Goal: Information Seeking & Learning: Learn about a topic

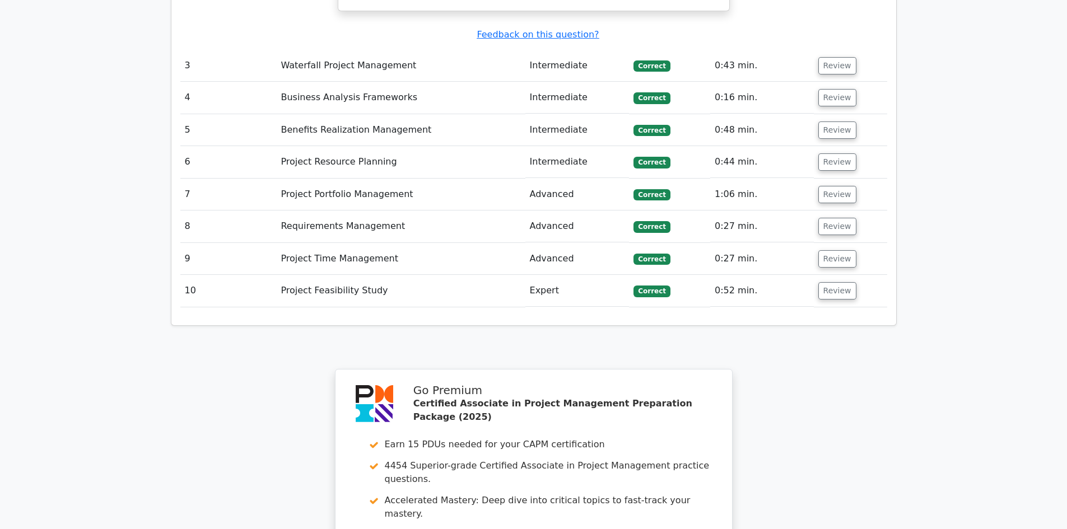
scroll to position [2409, 0]
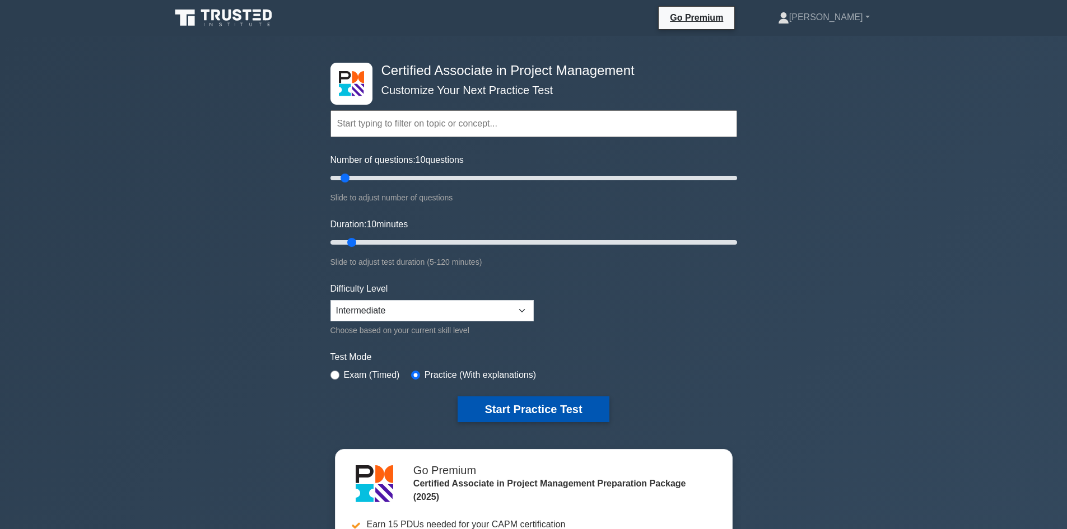
click at [519, 407] on button "Start Practice Test" at bounding box center [533, 410] width 151 height 26
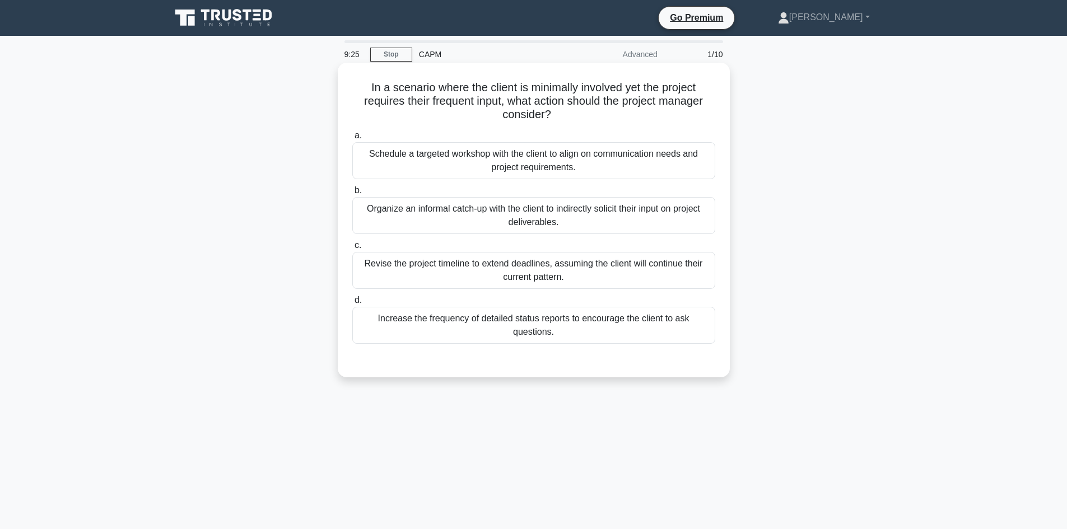
click at [612, 218] on div "Organize an informal catch-up with the client to indirectly solicit their input…" at bounding box center [533, 215] width 363 height 37
click at [352, 194] on input "b. Organize an informal catch-up with the client to indirectly solicit their in…" at bounding box center [352, 190] width 0 height 7
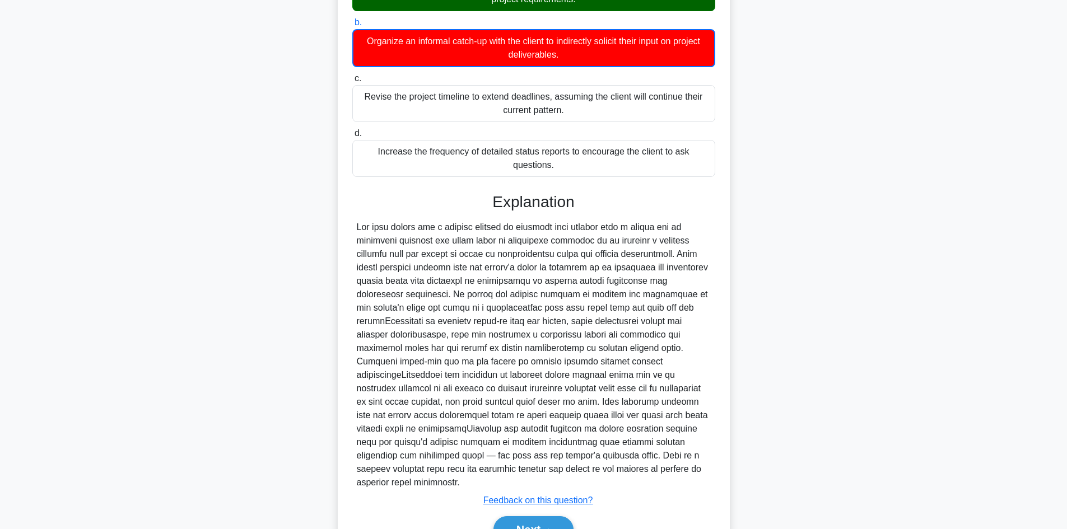
scroll to position [217, 0]
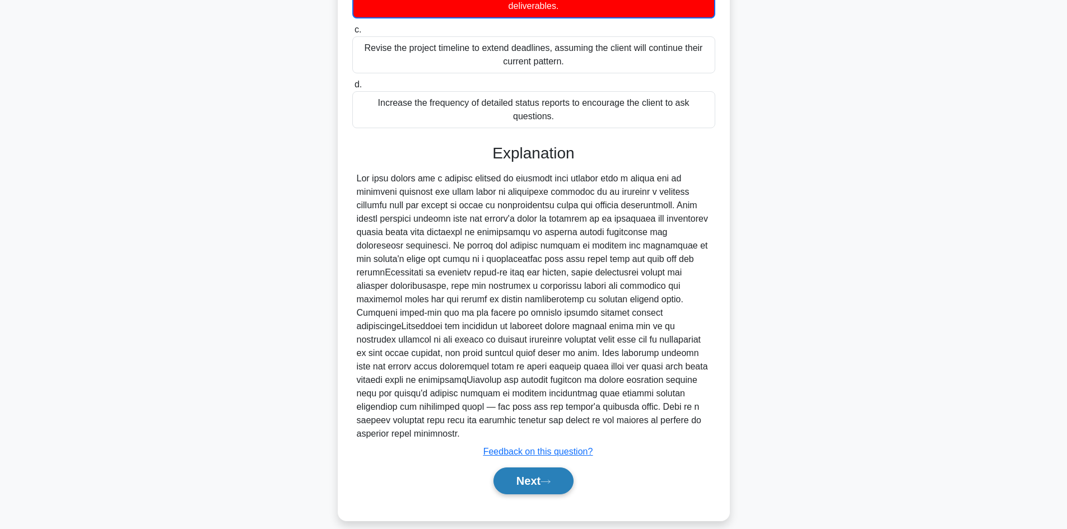
click at [535, 468] on button "Next" at bounding box center [534, 481] width 80 height 27
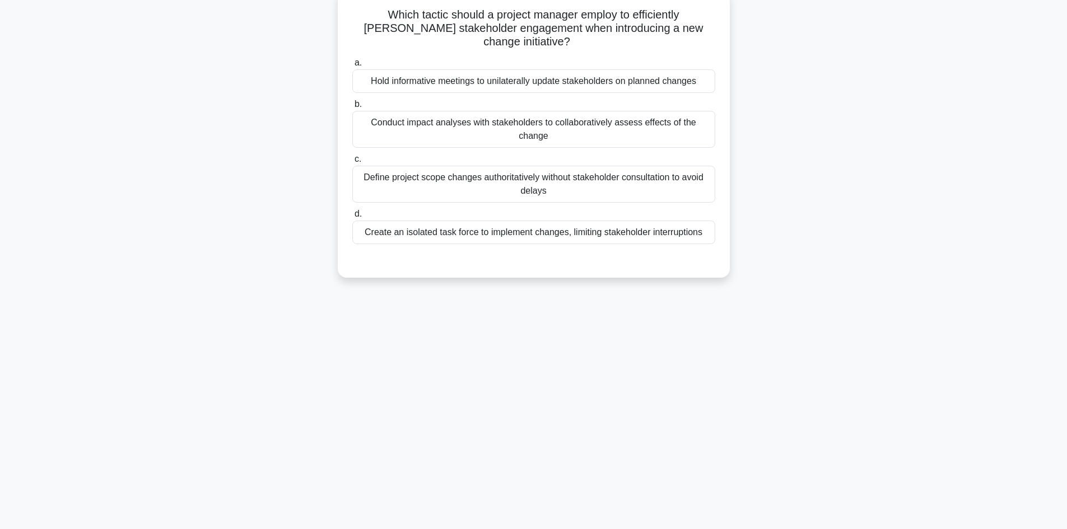
scroll to position [20, 0]
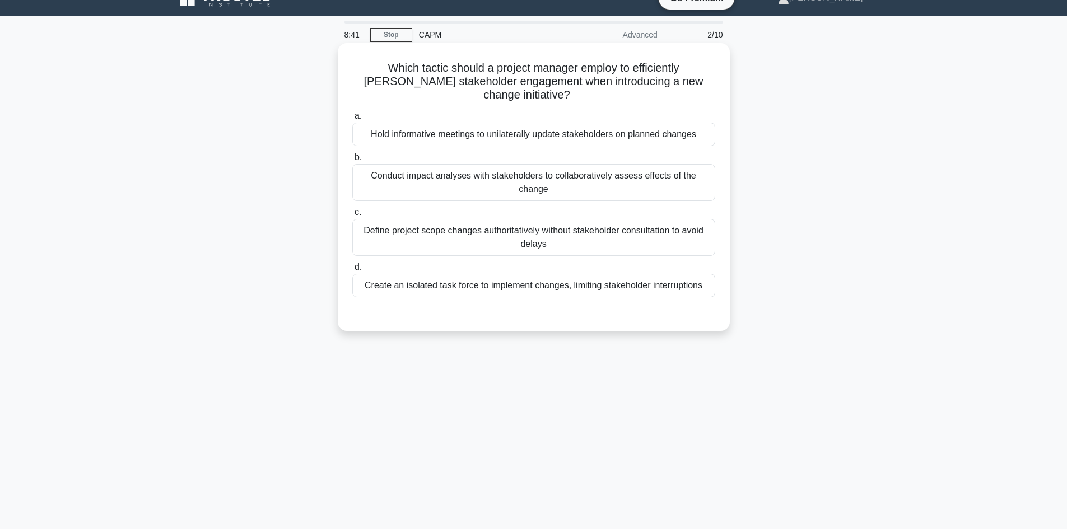
click at [545, 164] on div "Conduct impact analyses with stakeholders to collaboratively assess effects of …" at bounding box center [533, 182] width 363 height 37
click at [352, 161] on input "b. Conduct impact analyses with stakeholders to collaboratively assess effects …" at bounding box center [352, 157] width 0 height 7
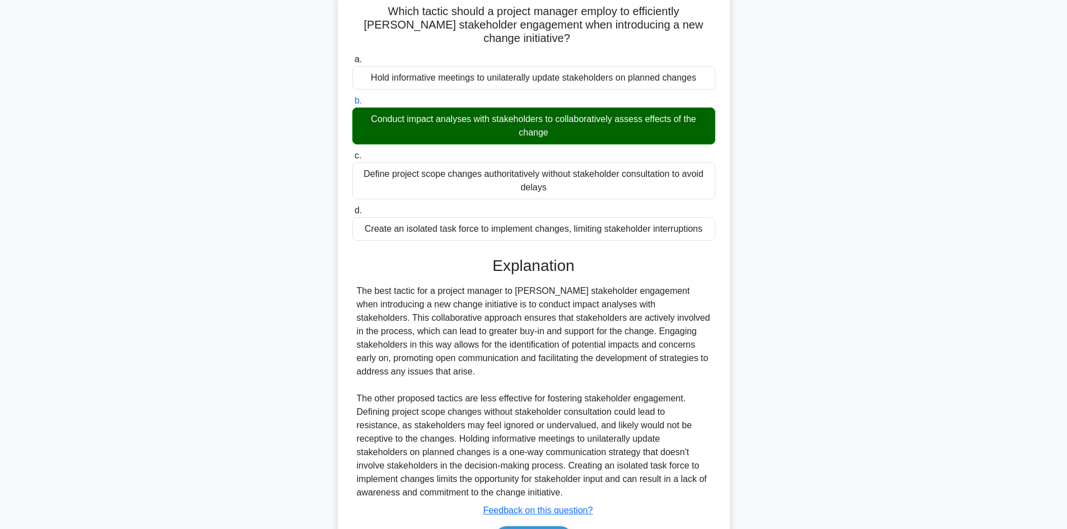
scroll to position [135, 0]
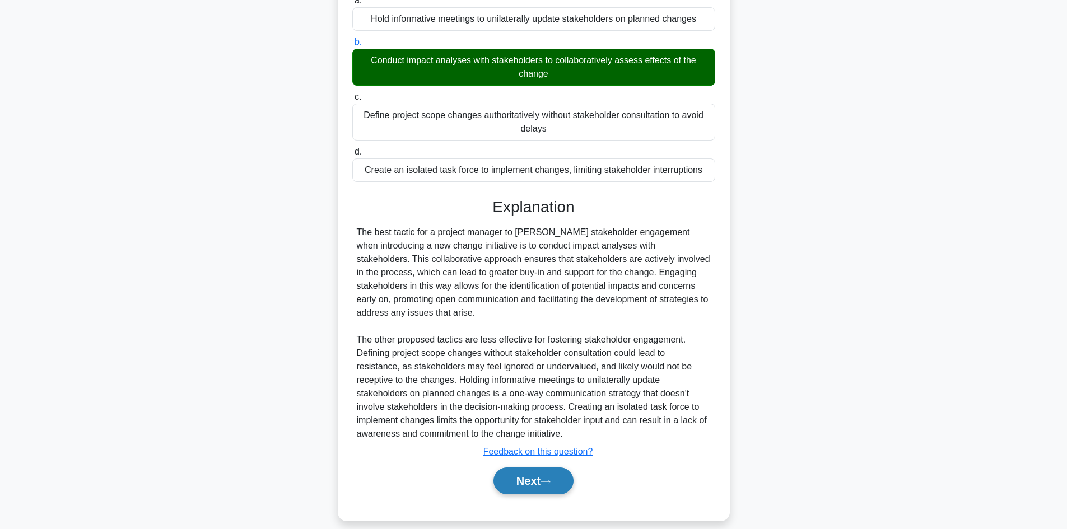
click at [534, 468] on button "Next" at bounding box center [534, 481] width 80 height 27
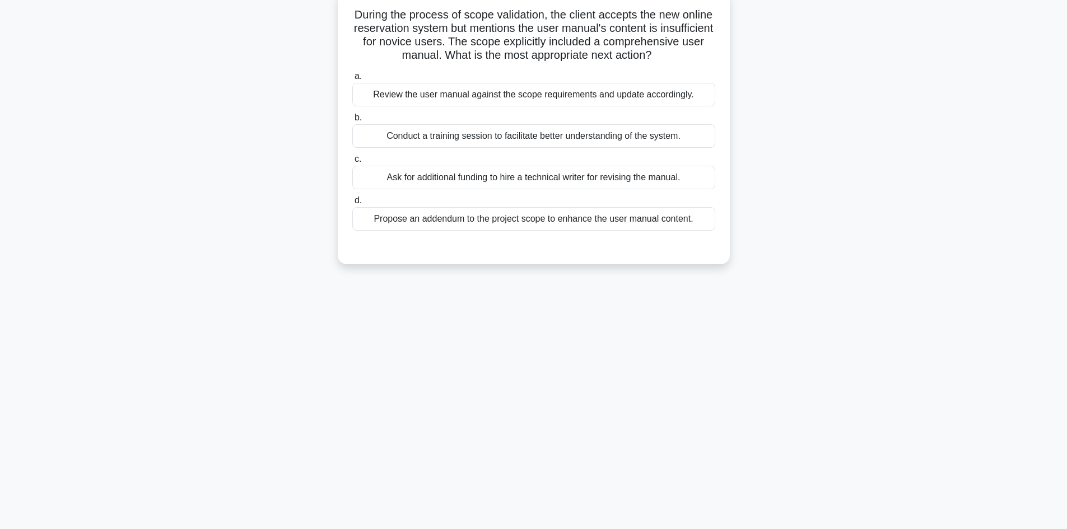
scroll to position [0, 0]
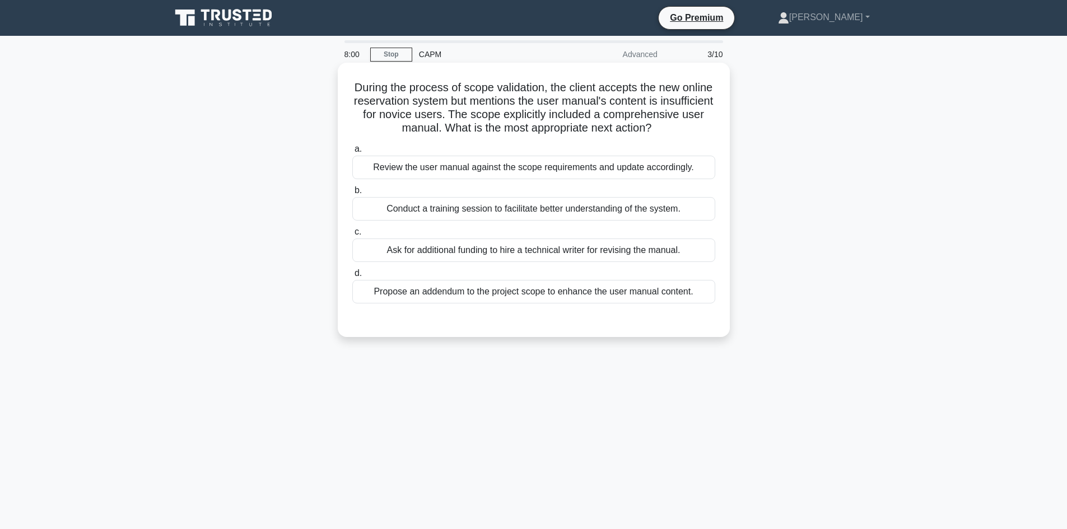
click at [519, 179] on div "Review the user manual against the scope requirements and update accordingly." at bounding box center [533, 168] width 363 height 24
click at [352, 153] on input "a. Review the user manual against the scope requirements and update accordingly." at bounding box center [352, 149] width 0 height 7
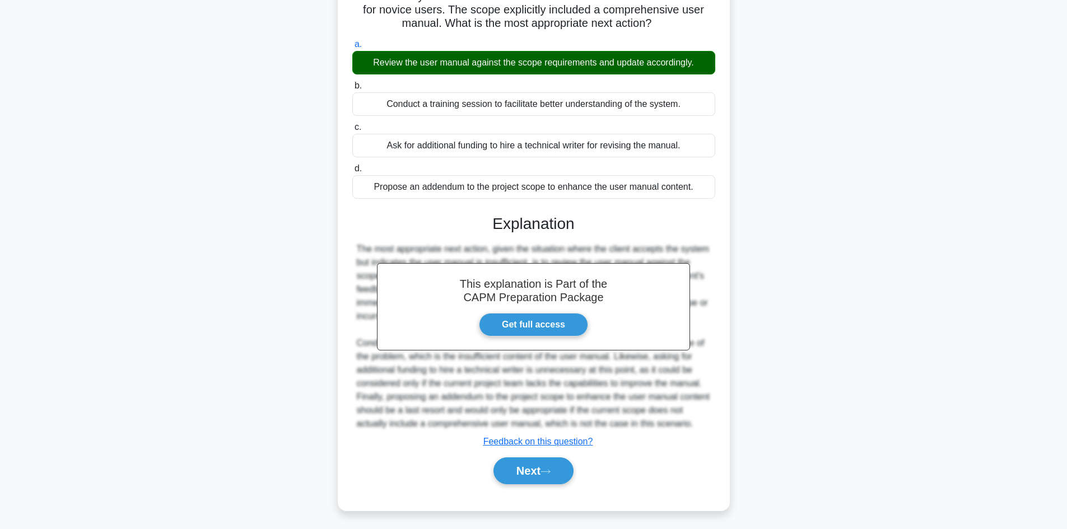
scroll to position [122, 0]
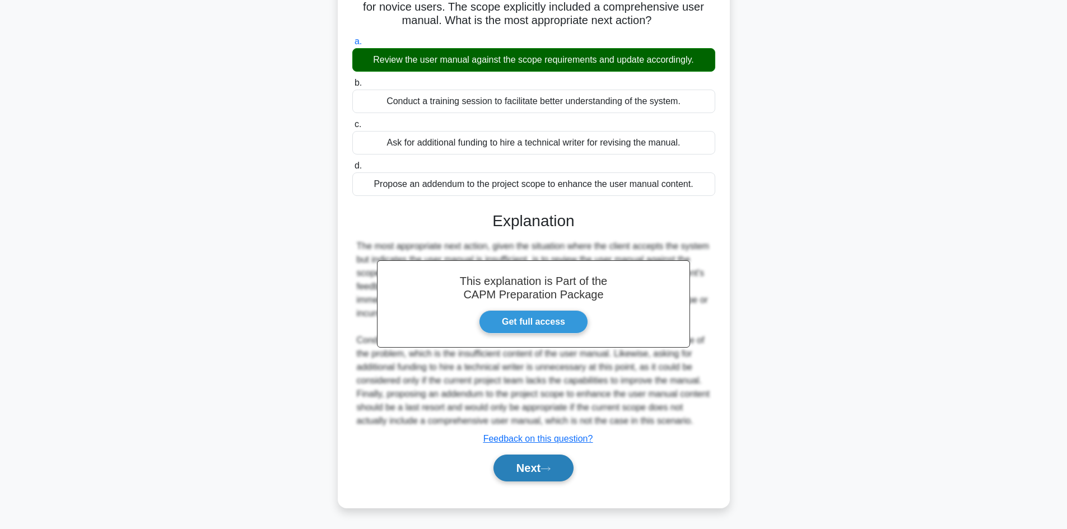
click at [536, 473] on button "Next" at bounding box center [534, 468] width 80 height 27
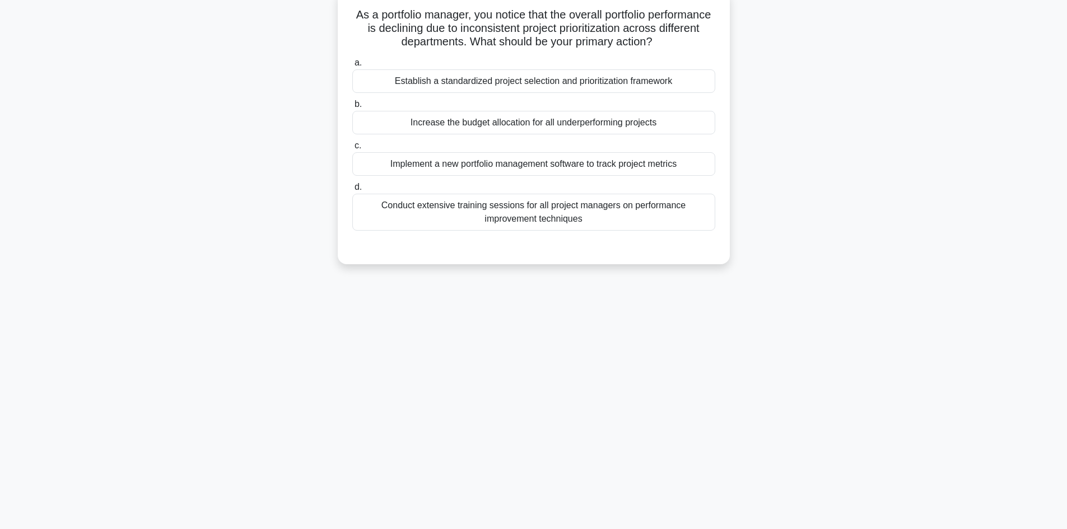
scroll to position [0, 0]
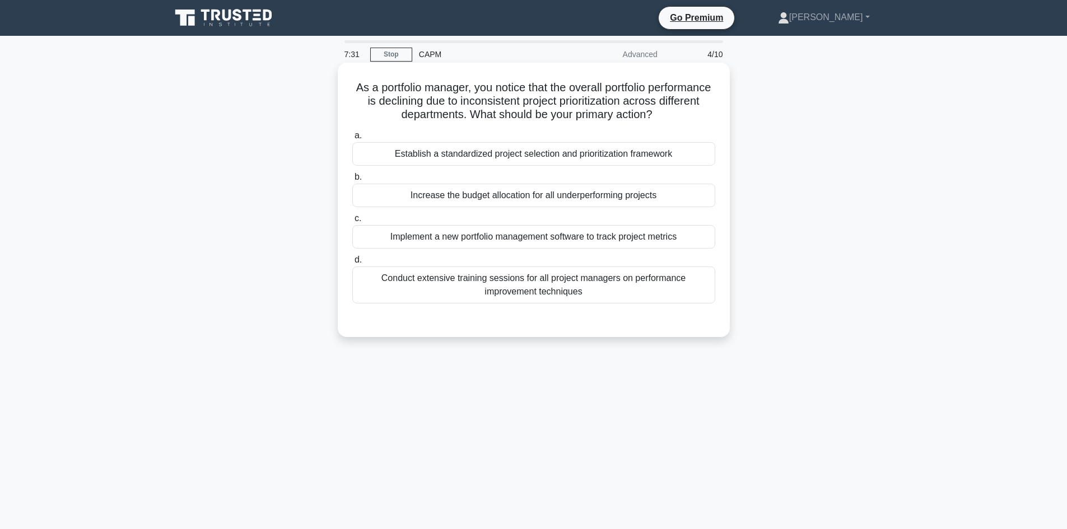
click at [615, 160] on div "Establish a standardized project selection and prioritization framework" at bounding box center [533, 154] width 363 height 24
click at [352, 140] on input "a. Establish a standardized project selection and prioritization framework" at bounding box center [352, 135] width 0 height 7
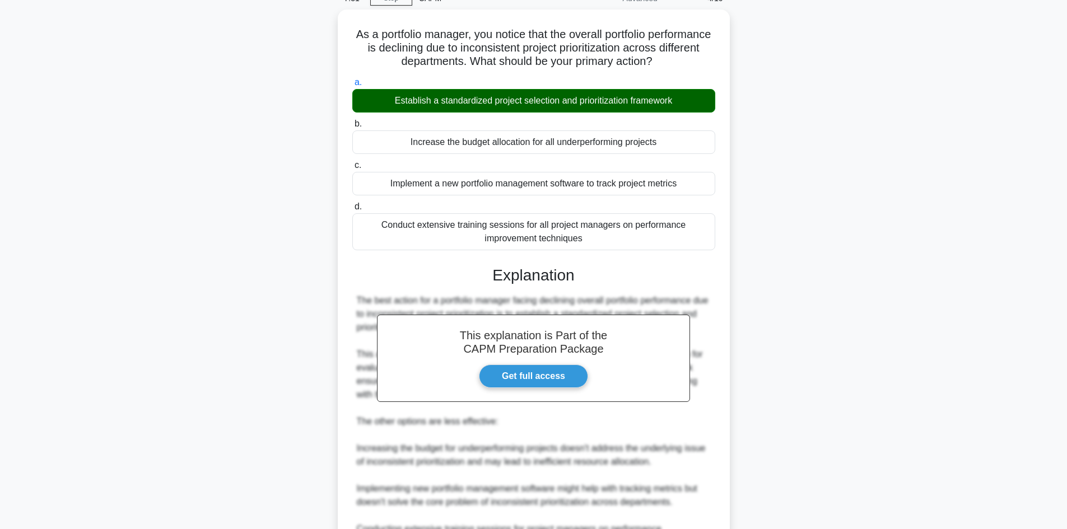
scroll to position [243, 0]
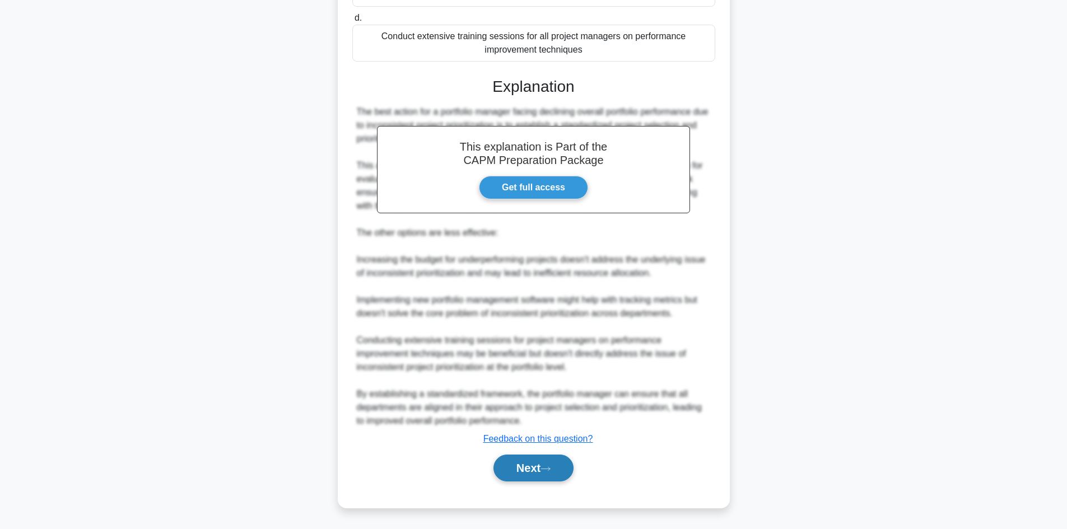
click at [550, 464] on button "Next" at bounding box center [534, 468] width 80 height 27
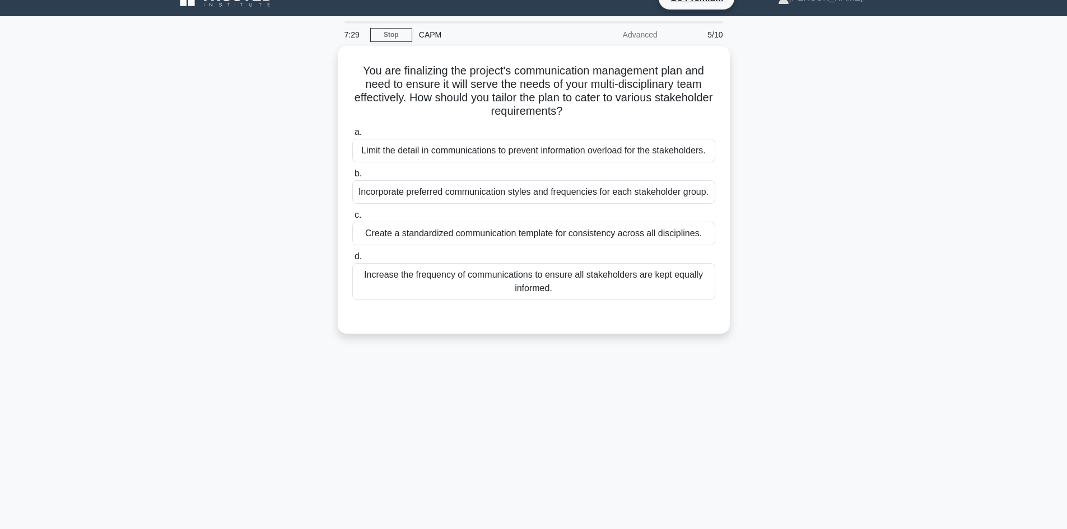
scroll to position [0, 0]
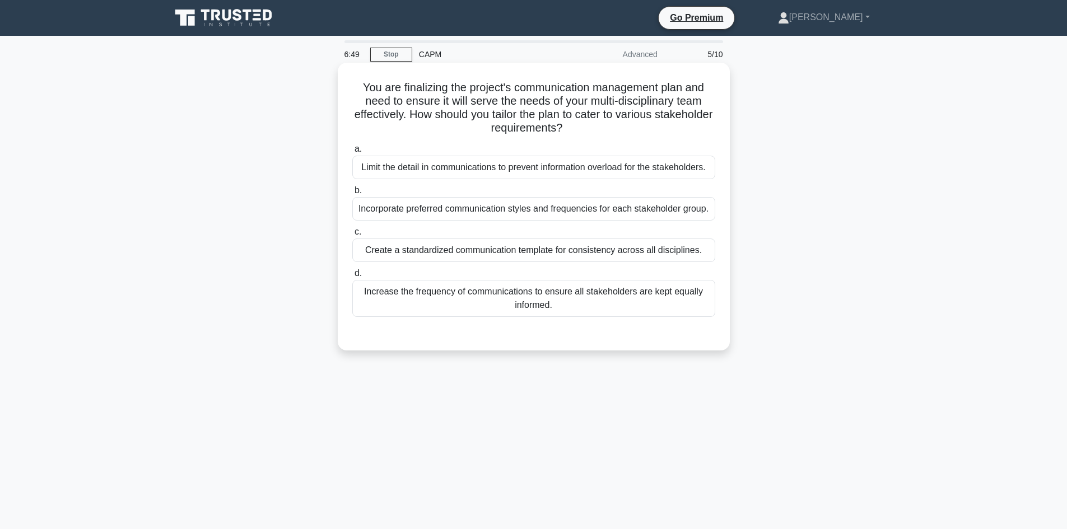
click at [615, 210] on div "Incorporate preferred communication styles and frequencies for each stakeholder…" at bounding box center [533, 209] width 363 height 24
click at [352, 194] on input "b. Incorporate preferred communication styles and frequencies for each stakehol…" at bounding box center [352, 190] width 0 height 7
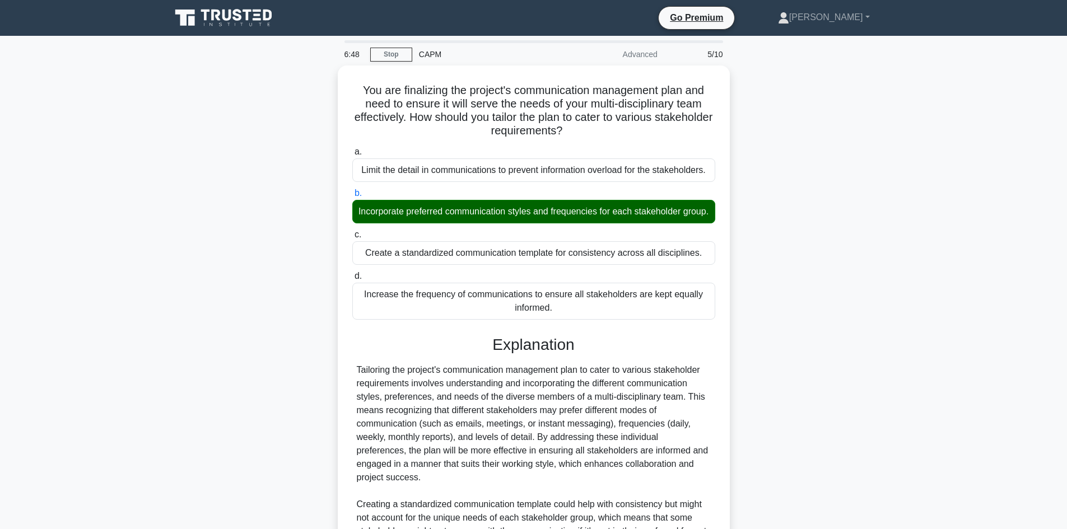
scroll to position [216, 0]
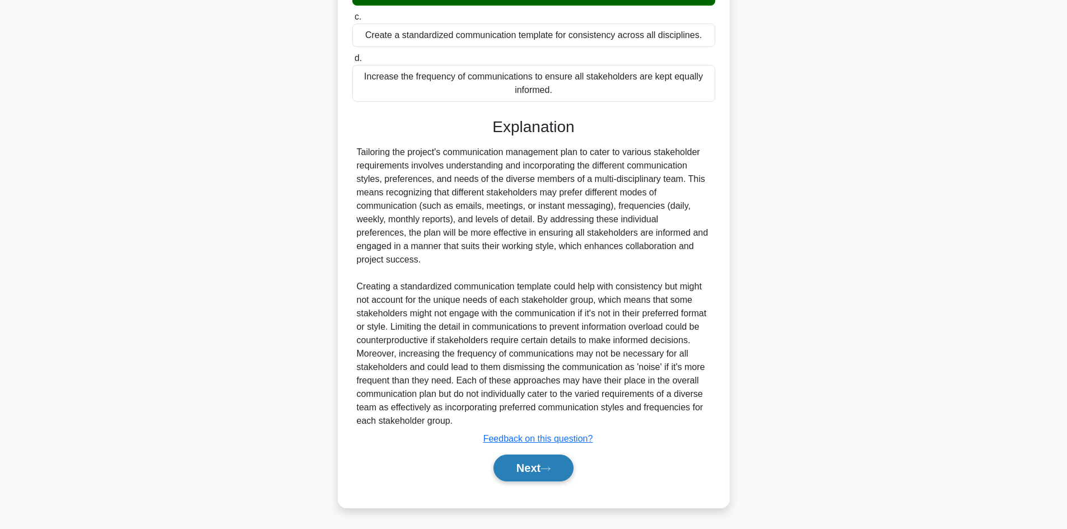
click at [531, 470] on button "Next" at bounding box center [534, 468] width 80 height 27
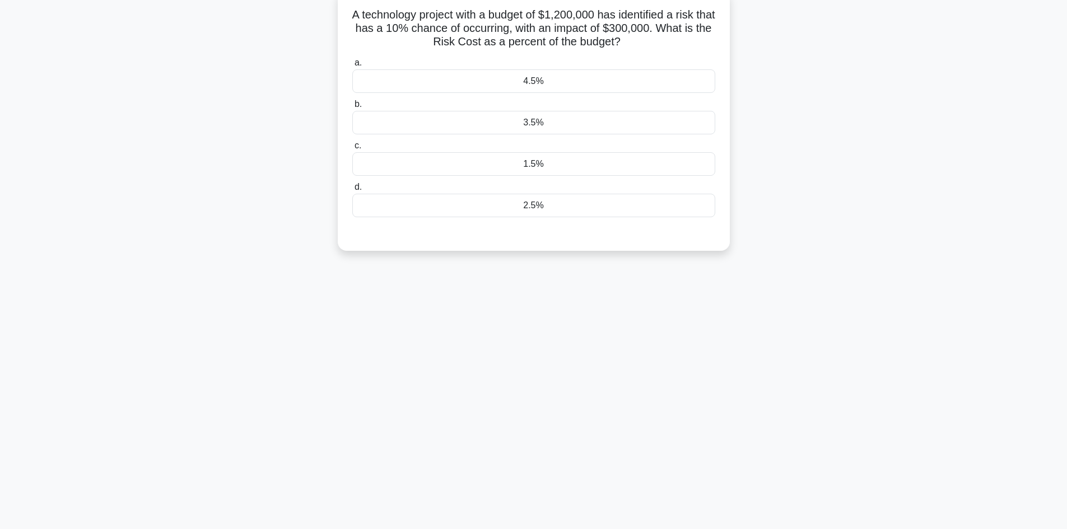
scroll to position [0, 0]
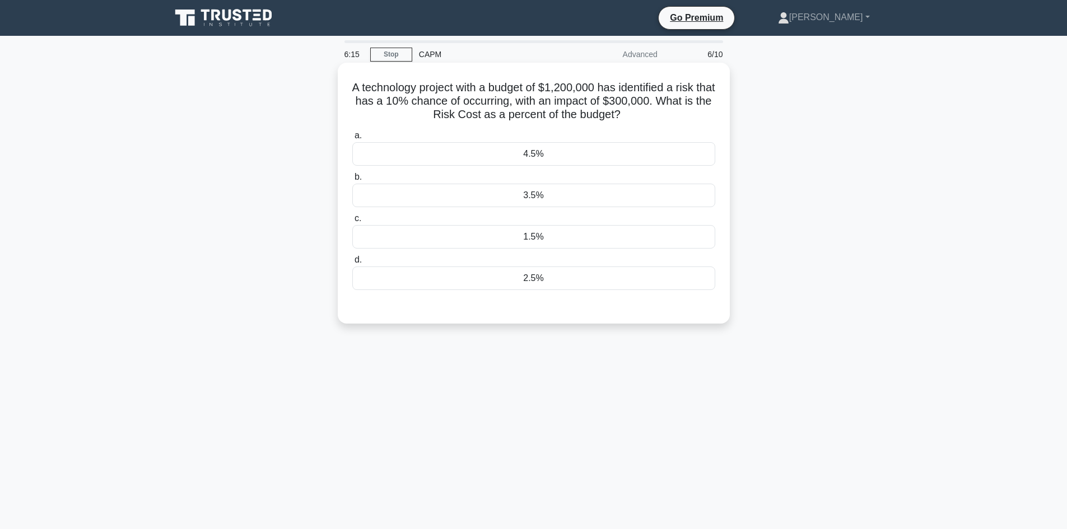
click at [567, 279] on div "2.5%" at bounding box center [533, 279] width 363 height 24
click at [352, 264] on input "d. 2.5%" at bounding box center [352, 260] width 0 height 7
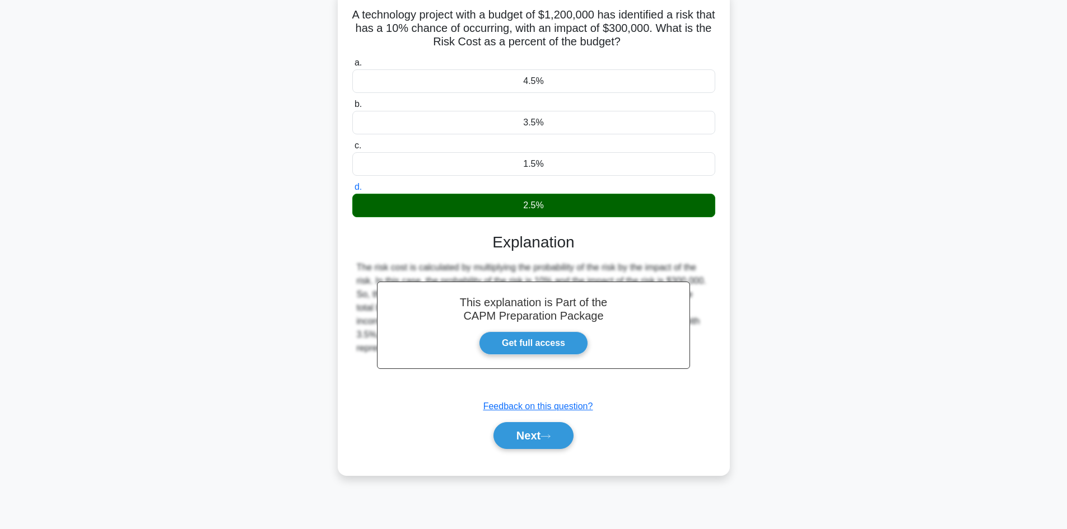
scroll to position [20, 0]
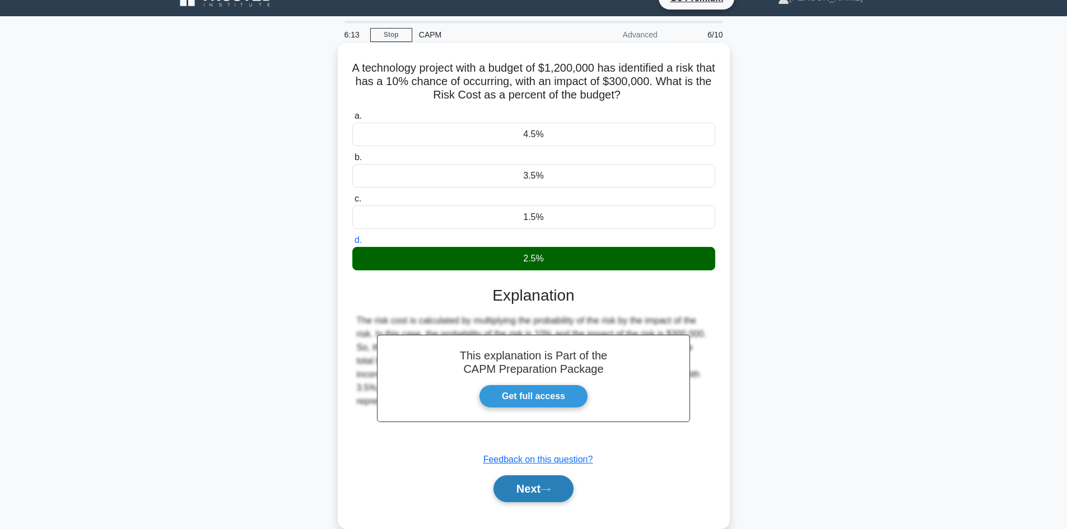
click at [524, 493] on button "Next" at bounding box center [534, 489] width 80 height 27
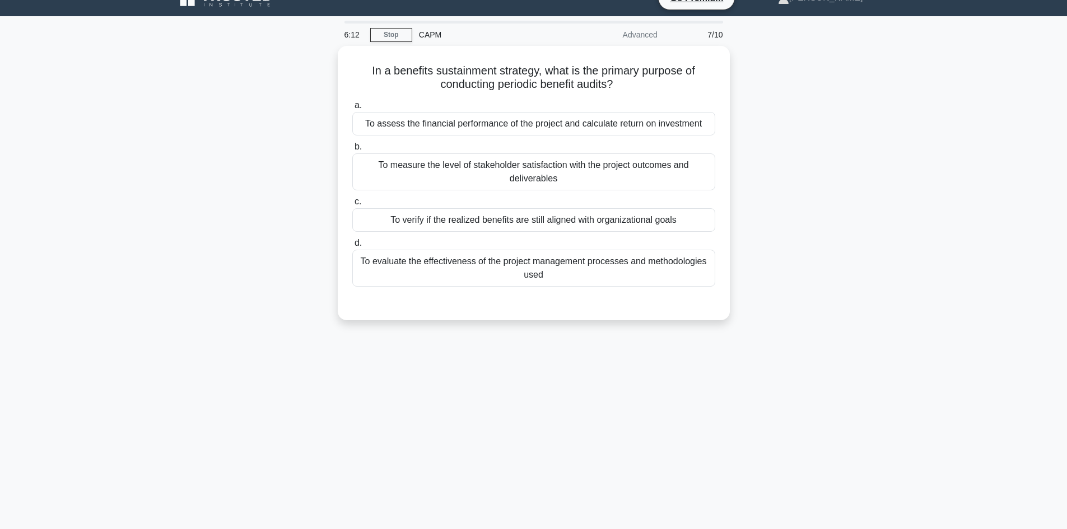
scroll to position [0, 0]
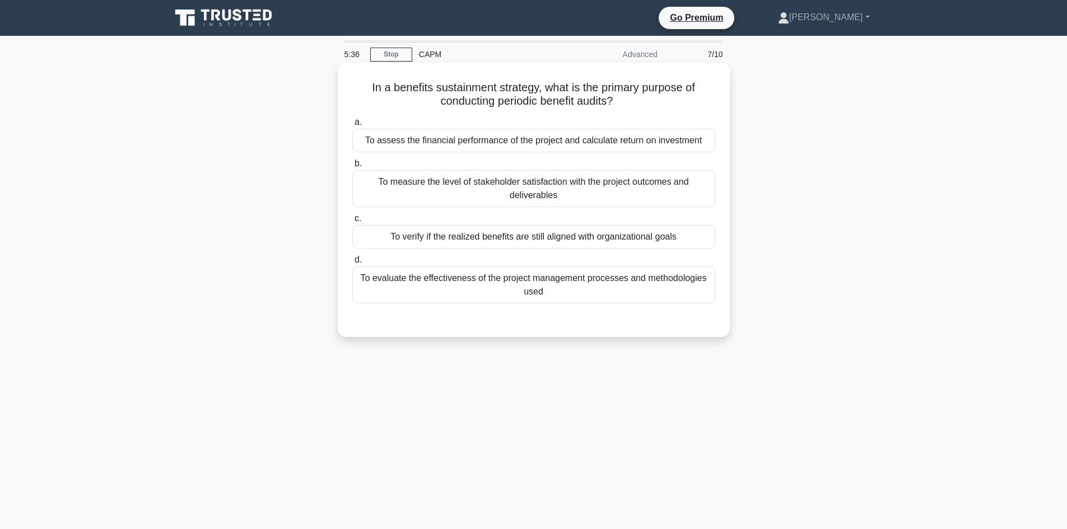
click at [581, 237] on div "To verify if the realized benefits are still aligned with organizational goals" at bounding box center [533, 237] width 363 height 24
click at [352, 222] on input "c. To verify if the realized benefits are still aligned with organizational goa…" at bounding box center [352, 218] width 0 height 7
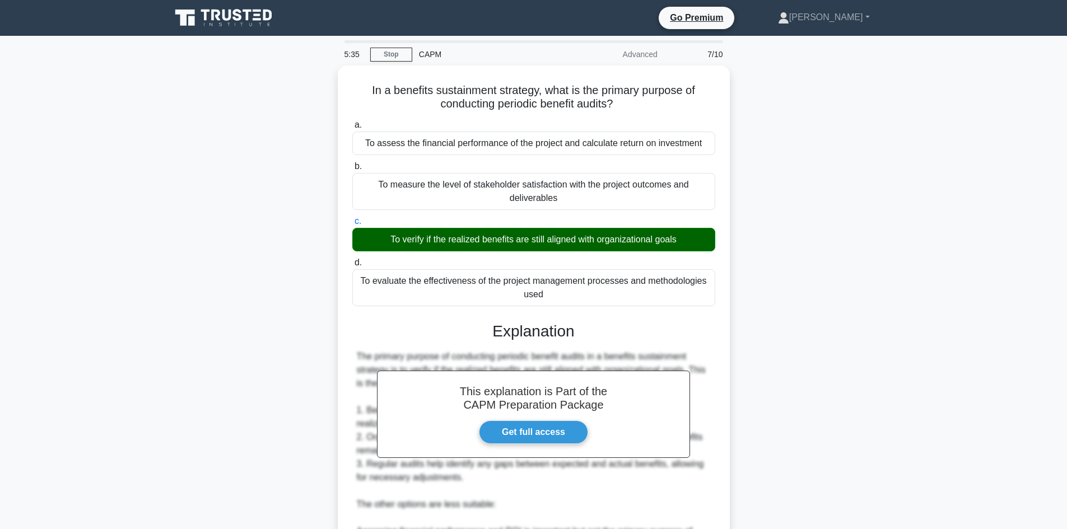
scroll to position [224, 0]
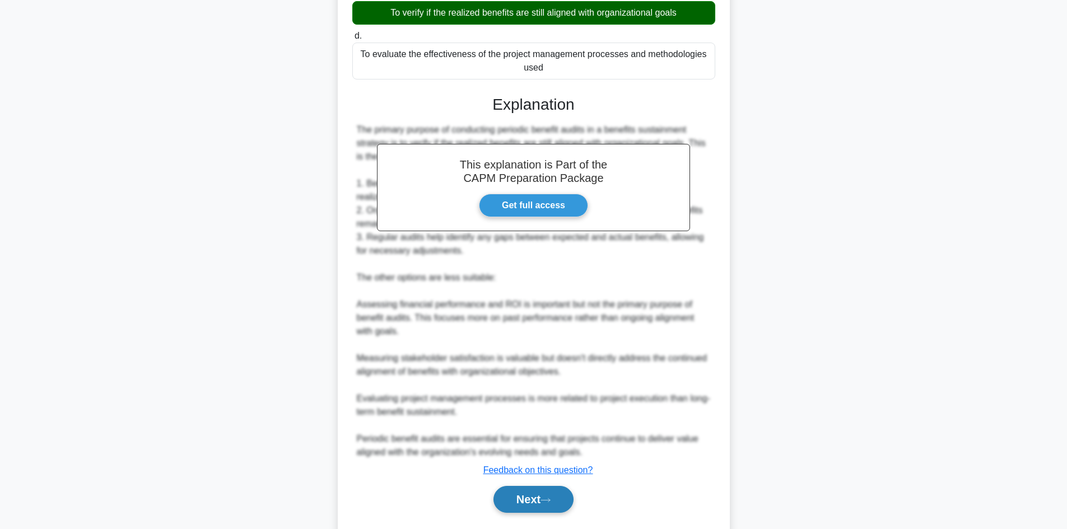
click at [535, 501] on button "Next" at bounding box center [534, 499] width 80 height 27
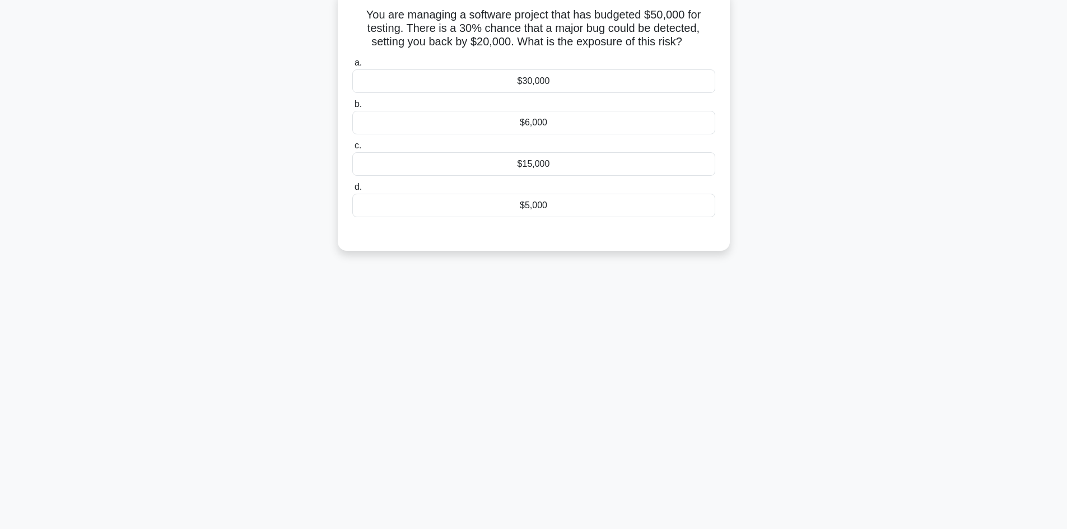
scroll to position [0, 0]
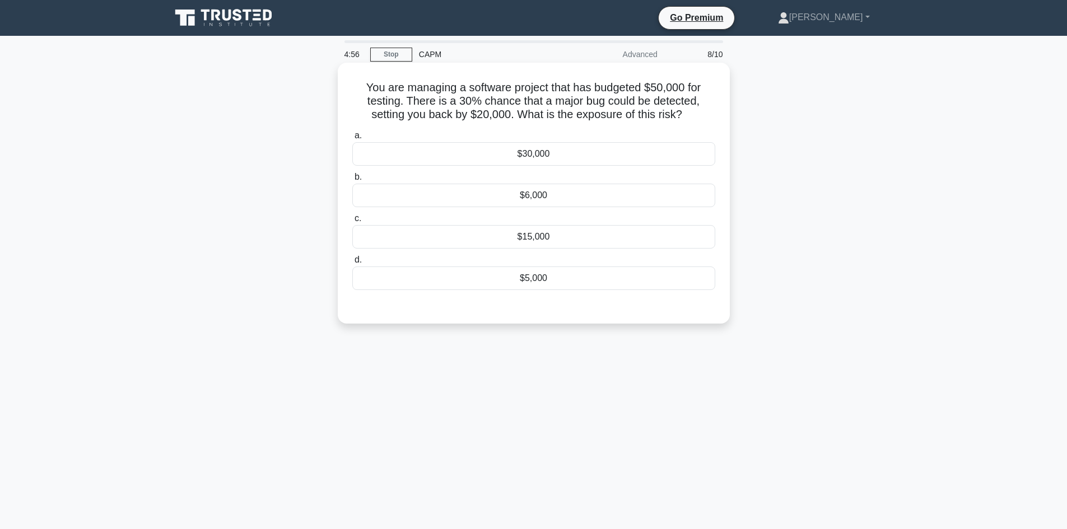
click at [551, 241] on div "$15,000" at bounding box center [533, 237] width 363 height 24
click at [352, 222] on input "c. $15,000" at bounding box center [352, 218] width 0 height 7
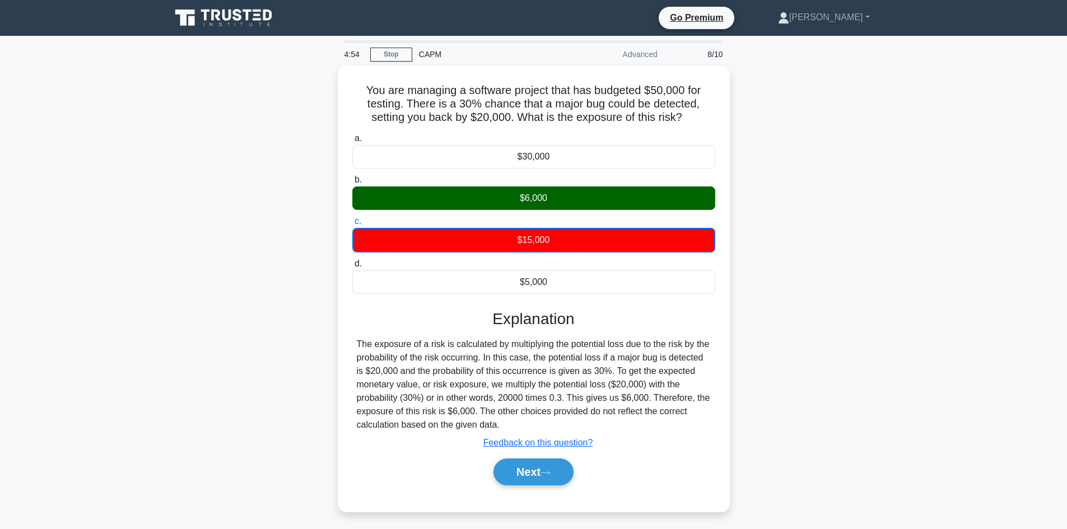
scroll to position [76, 0]
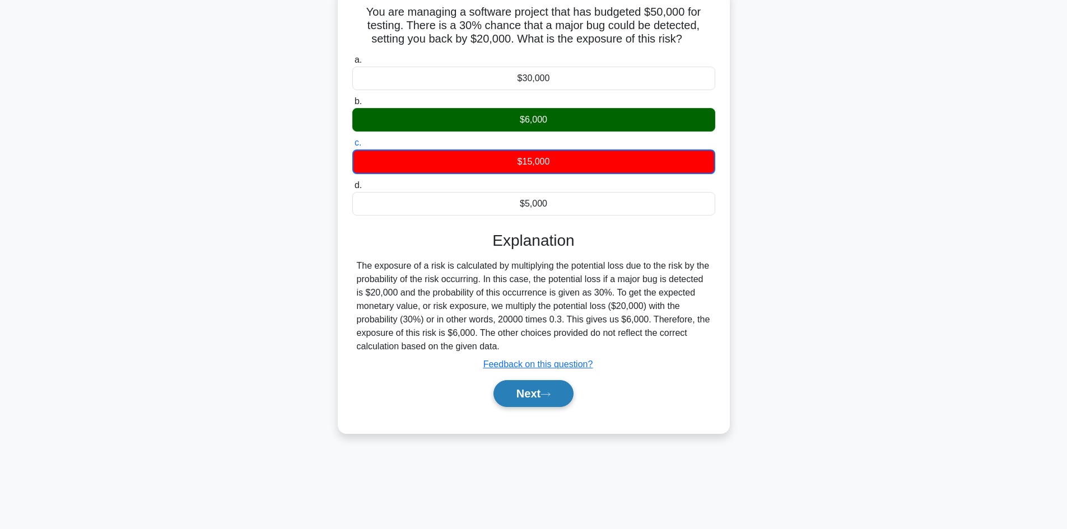
click at [541, 398] on button "Next" at bounding box center [534, 393] width 80 height 27
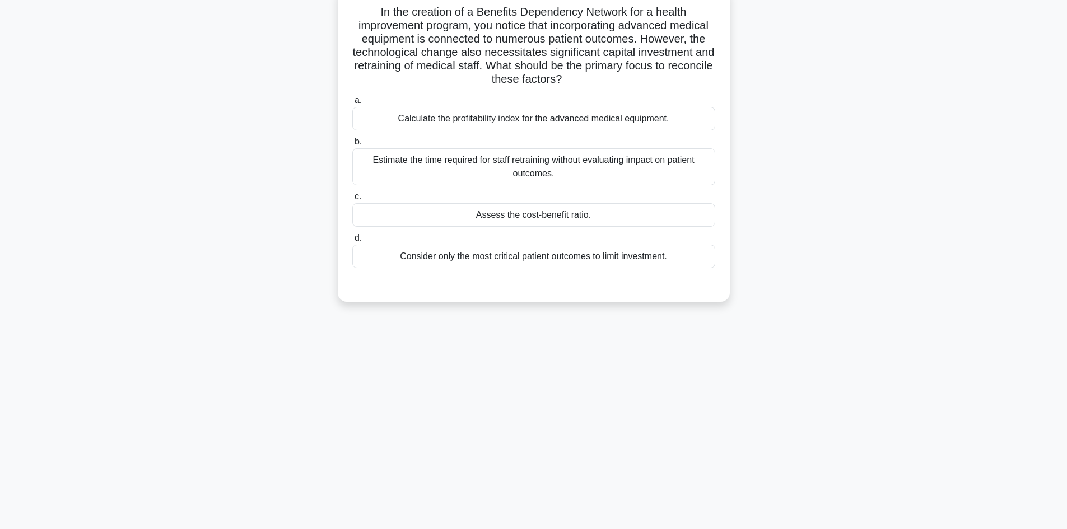
scroll to position [0, 0]
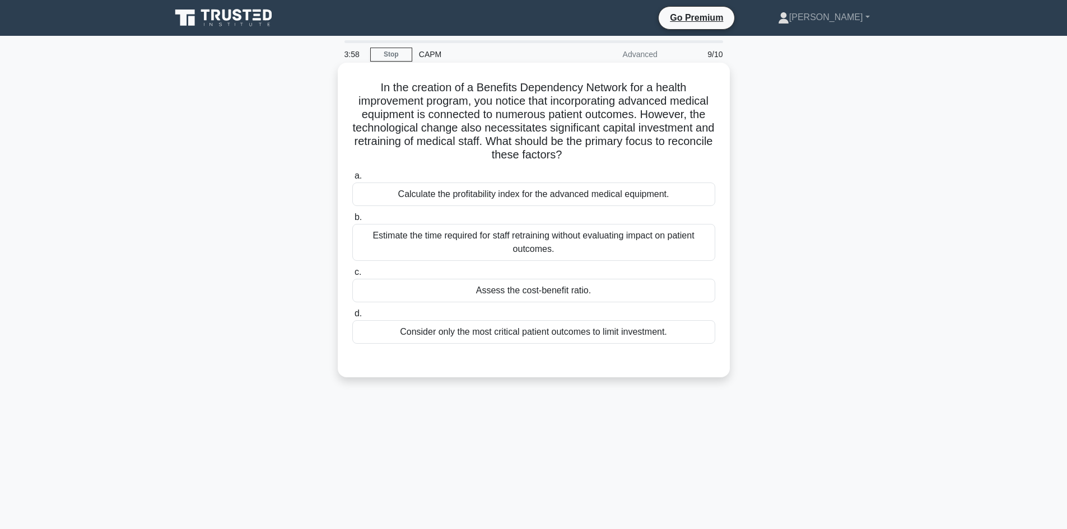
click at [631, 289] on div "Assess the cost-benefit ratio." at bounding box center [533, 291] width 363 height 24
click at [352, 276] on input "c. Assess the cost-benefit ratio." at bounding box center [352, 272] width 0 height 7
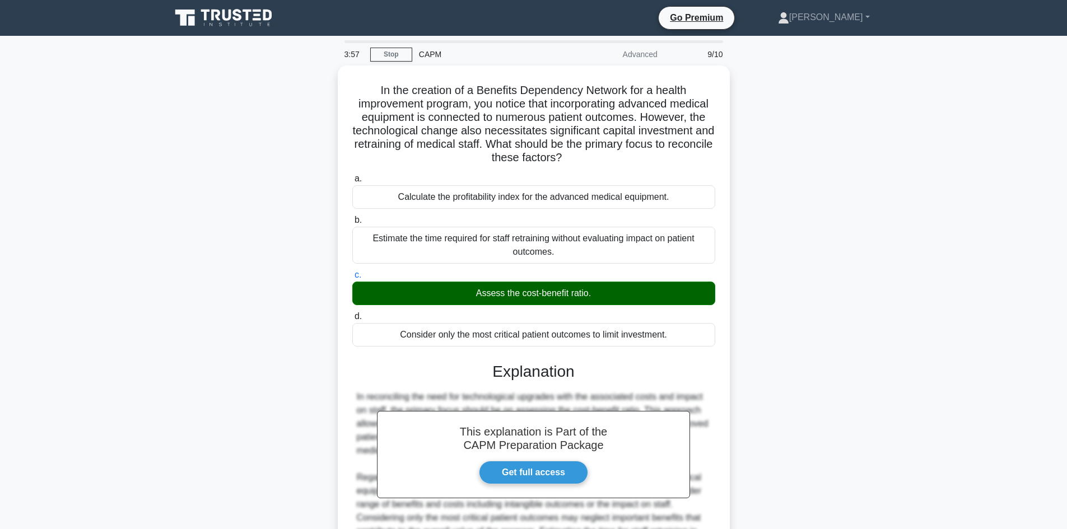
scroll to position [148, 0]
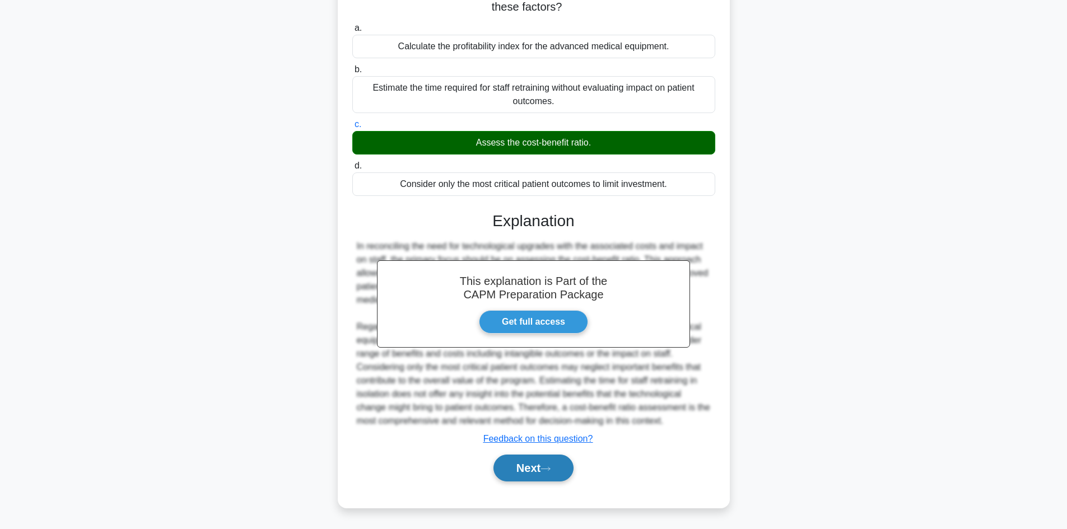
click at [528, 459] on button "Next" at bounding box center [534, 468] width 80 height 27
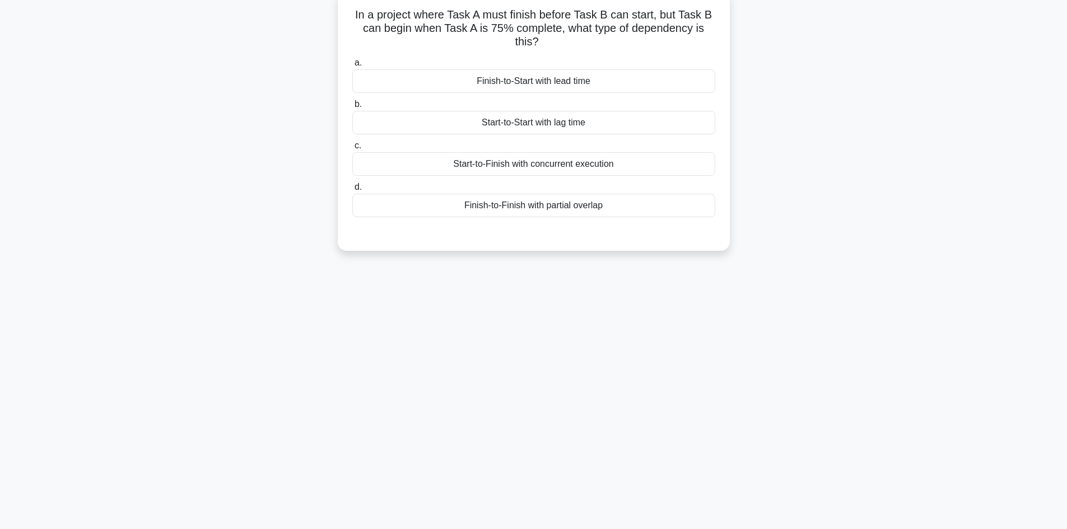
scroll to position [0, 0]
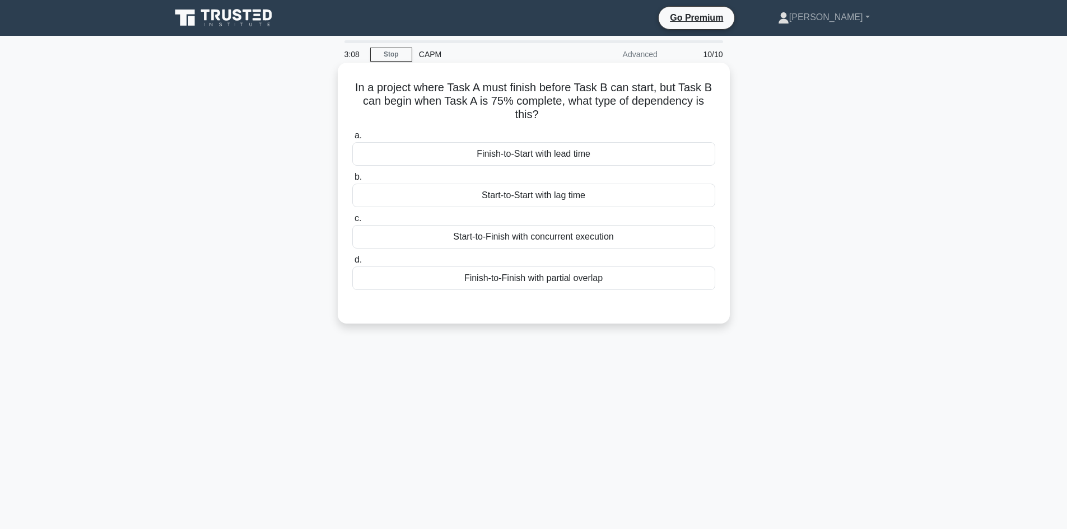
click at [629, 244] on div "Start-to-Finish with concurrent execution" at bounding box center [533, 237] width 363 height 24
click at [352, 222] on input "c. Start-to-Finish with concurrent execution" at bounding box center [352, 218] width 0 height 7
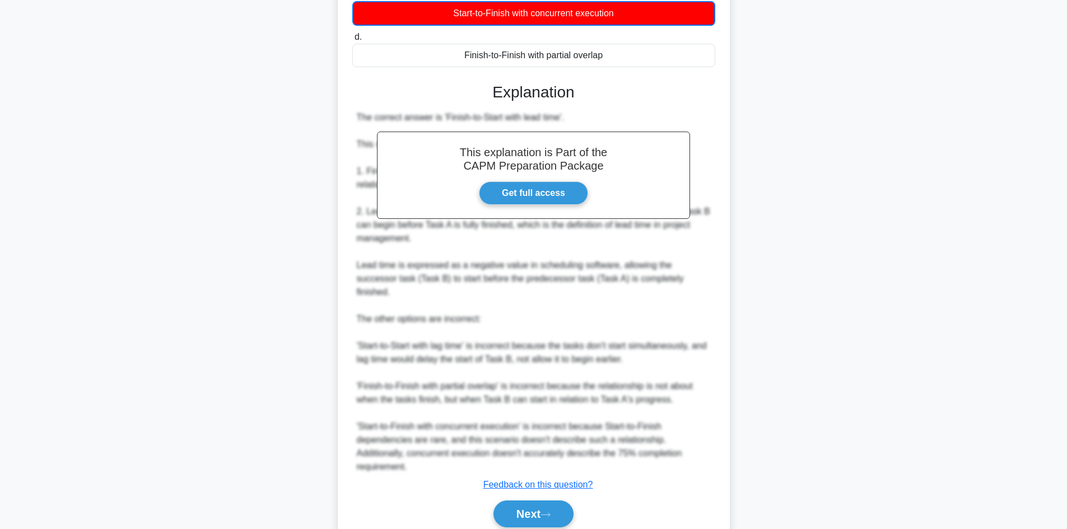
scroll to position [257, 0]
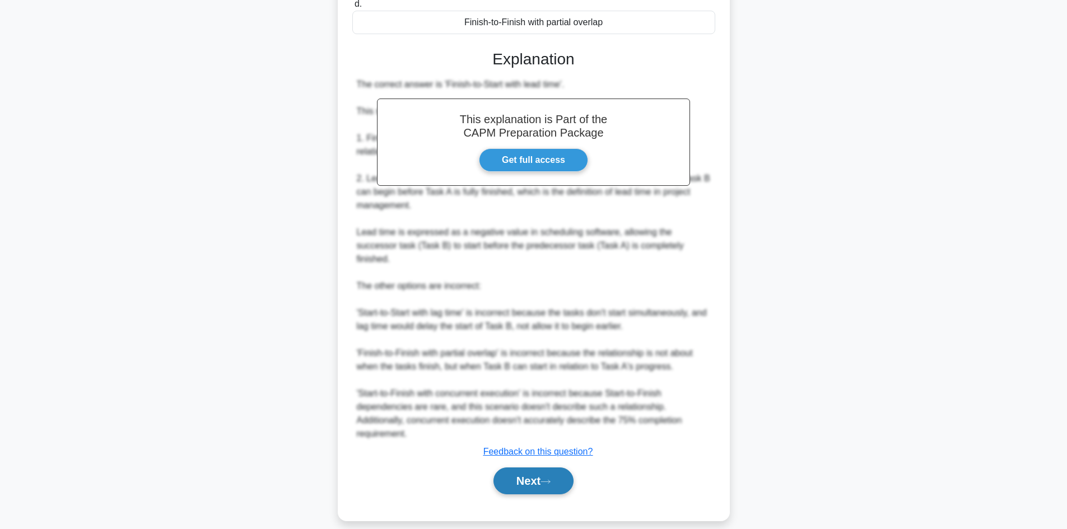
click at [516, 468] on button "Next" at bounding box center [534, 481] width 80 height 27
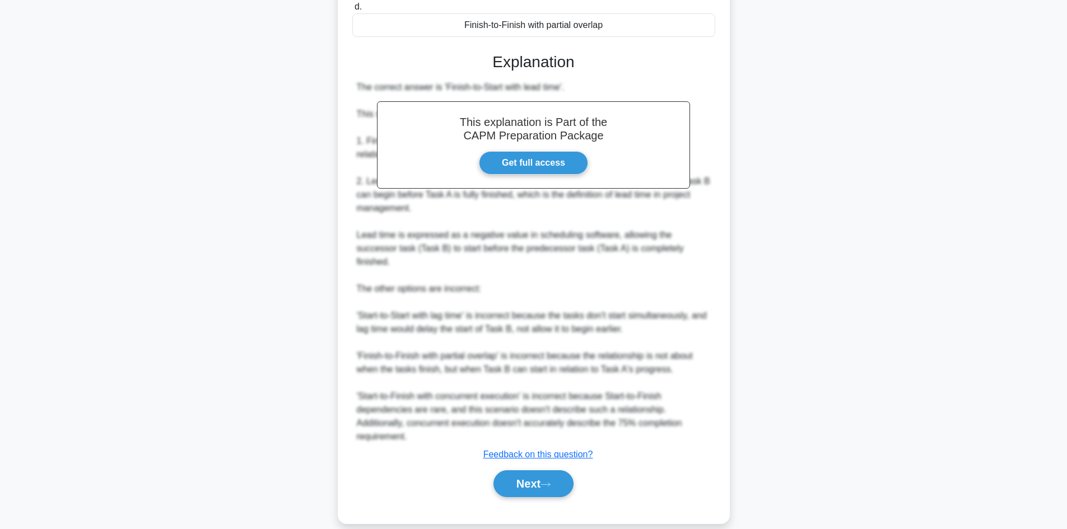
scroll to position [201, 0]
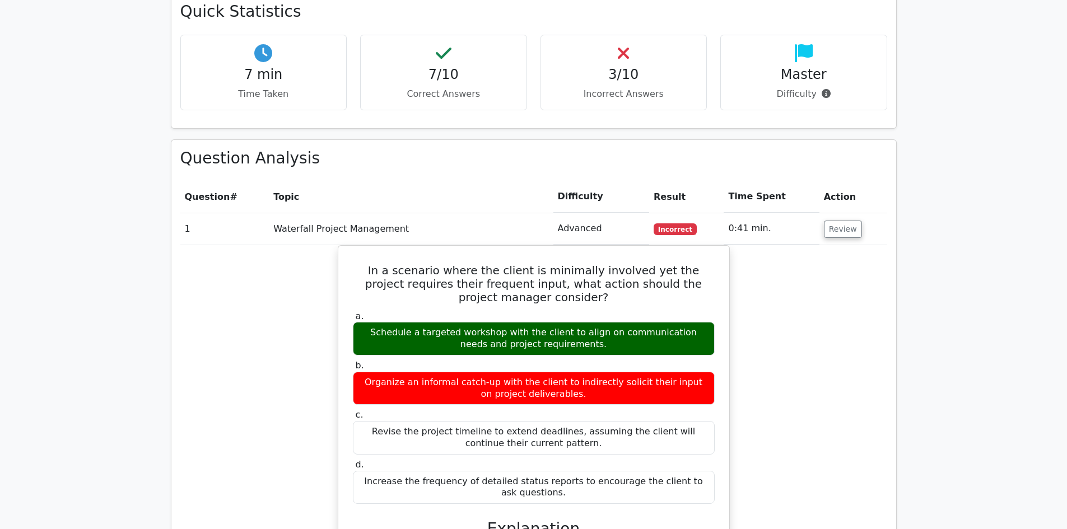
scroll to position [840, 0]
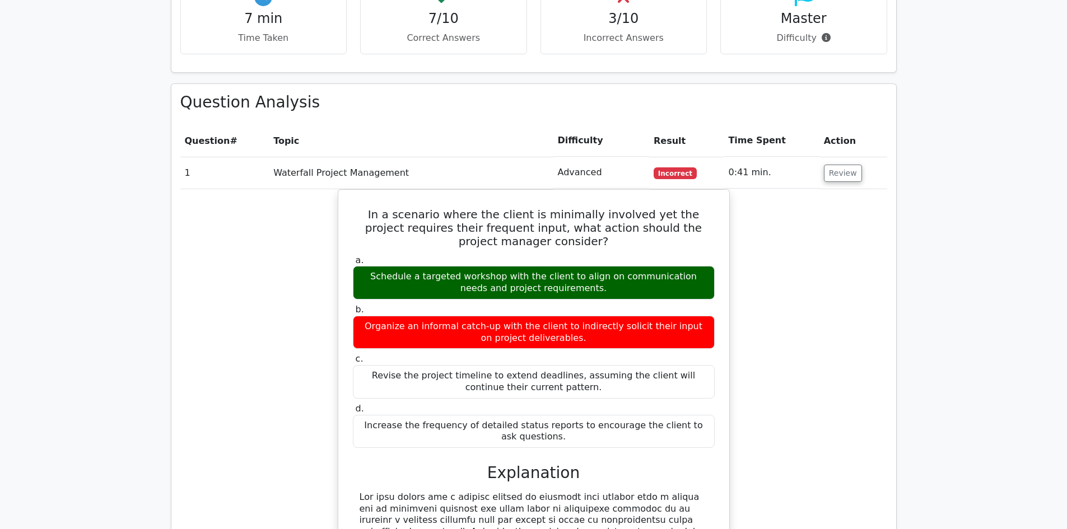
click at [835, 243] on div "In a scenario where the client is minimally involved yet the project requires t…" at bounding box center [533, 504] width 707 height 630
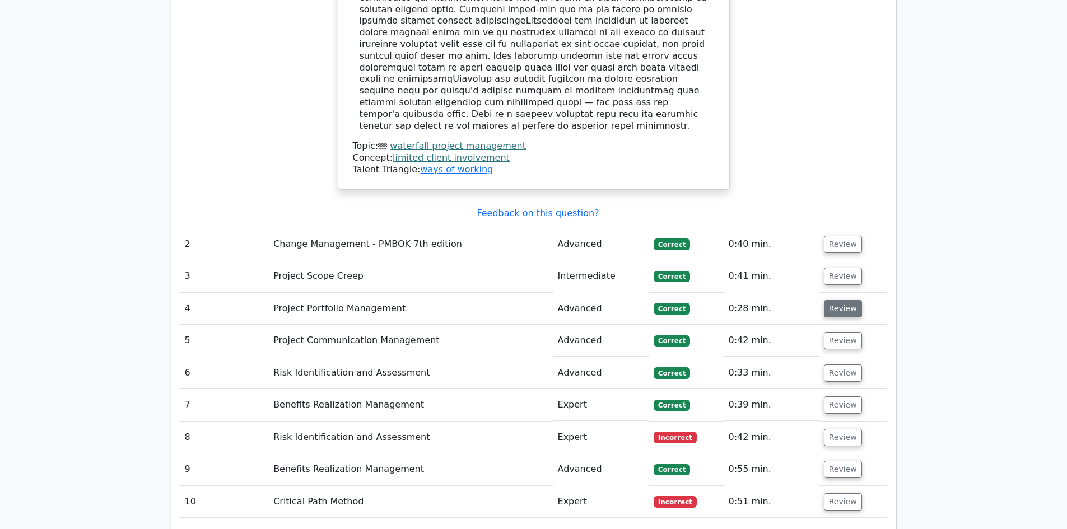
scroll to position [1569, 0]
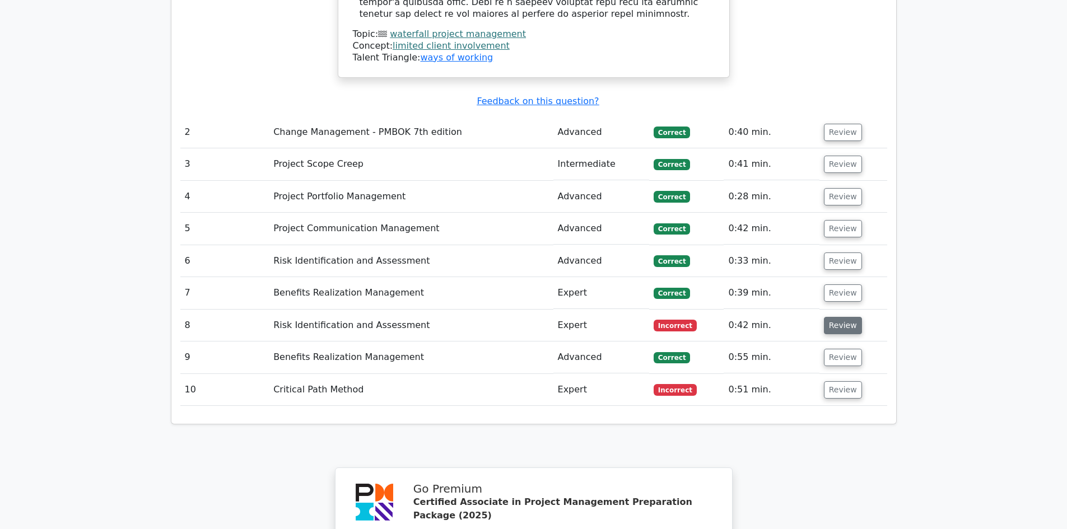
click at [832, 317] on button "Review" at bounding box center [843, 325] width 38 height 17
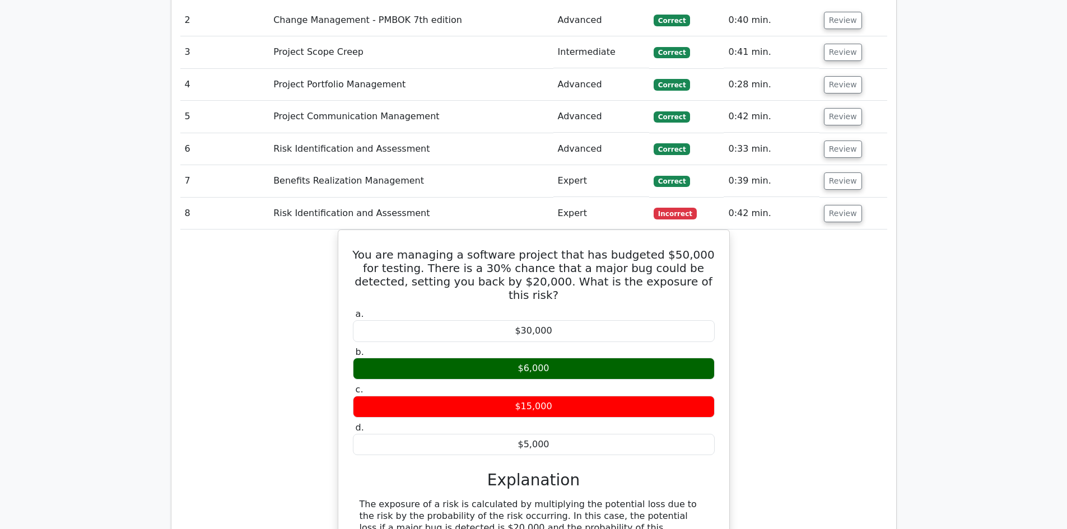
scroll to position [1905, 0]
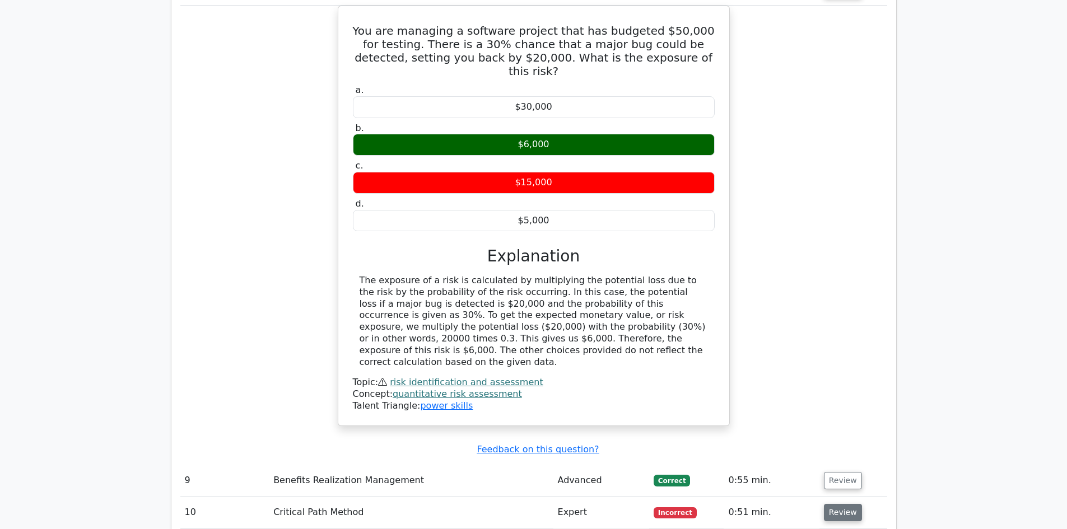
click at [844, 504] on button "Review" at bounding box center [843, 512] width 38 height 17
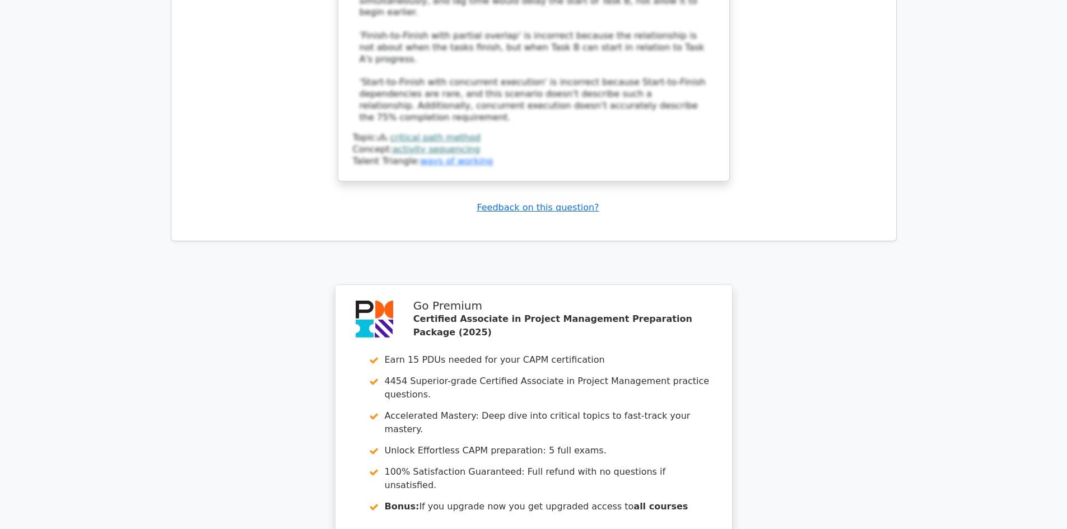
scroll to position [3029, 0]
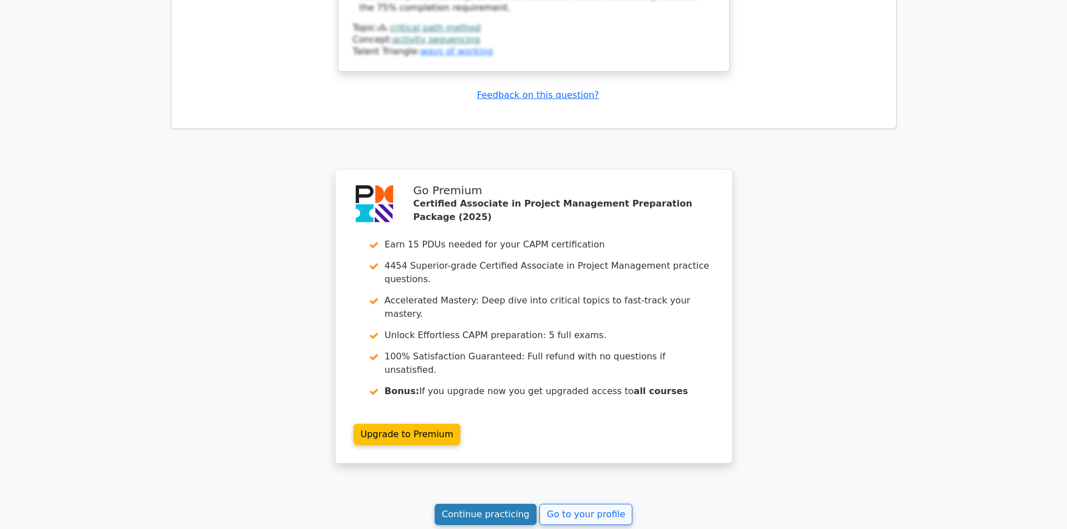
click at [504, 504] on link "Continue practicing" at bounding box center [486, 514] width 103 height 21
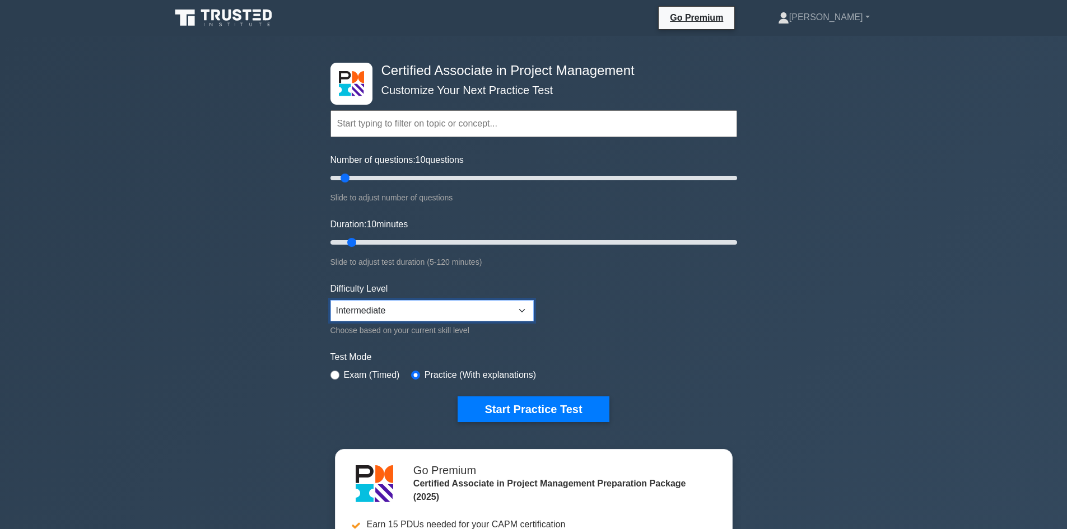
click at [512, 311] on select "Beginner Intermediate Expert" at bounding box center [432, 310] width 203 height 21
click at [538, 417] on button "Start Practice Test" at bounding box center [533, 410] width 151 height 26
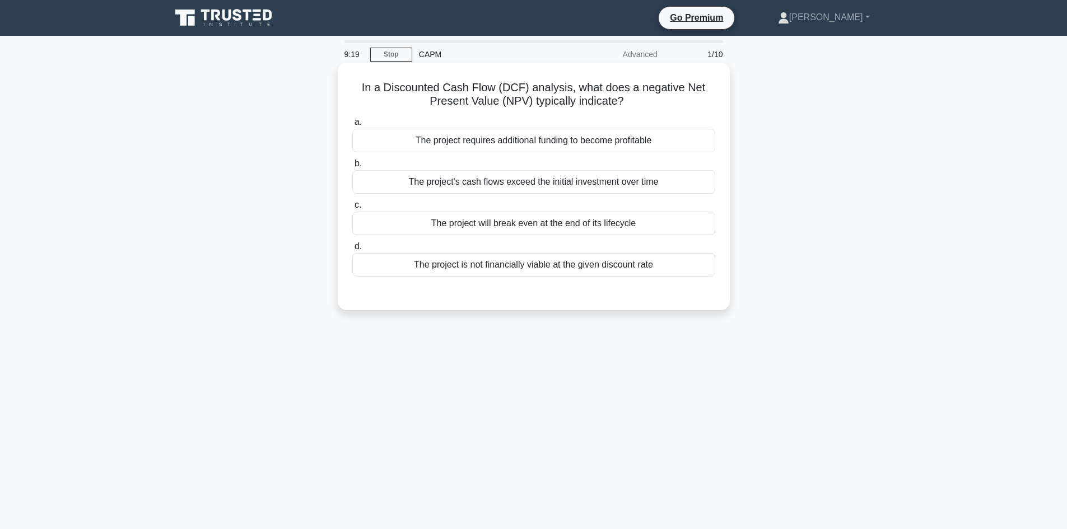
click at [572, 272] on div "The project is not financially viable at the given discount rate" at bounding box center [533, 265] width 363 height 24
click at [352, 250] on input "d. The project is not financially viable at the given discount rate" at bounding box center [352, 246] width 0 height 7
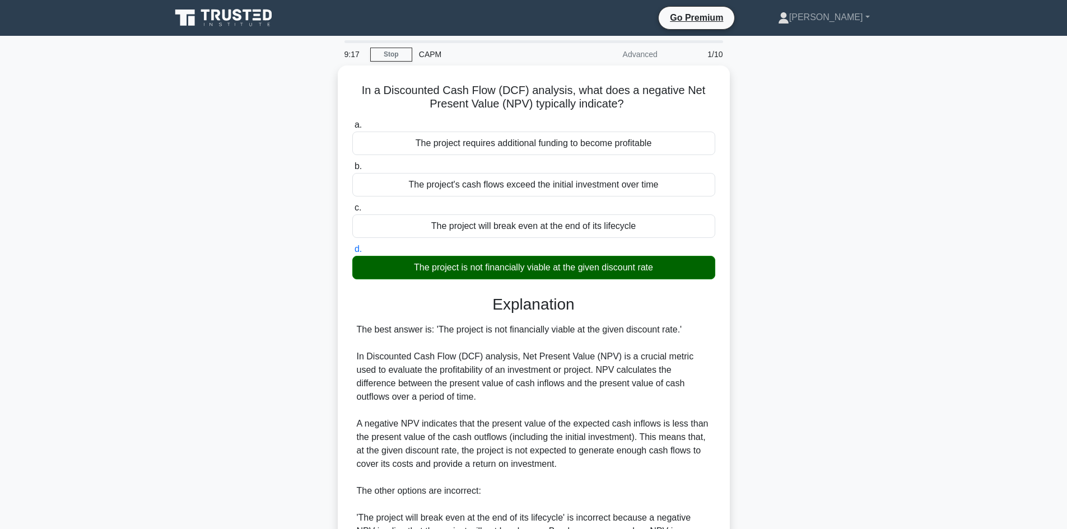
scroll to position [243, 0]
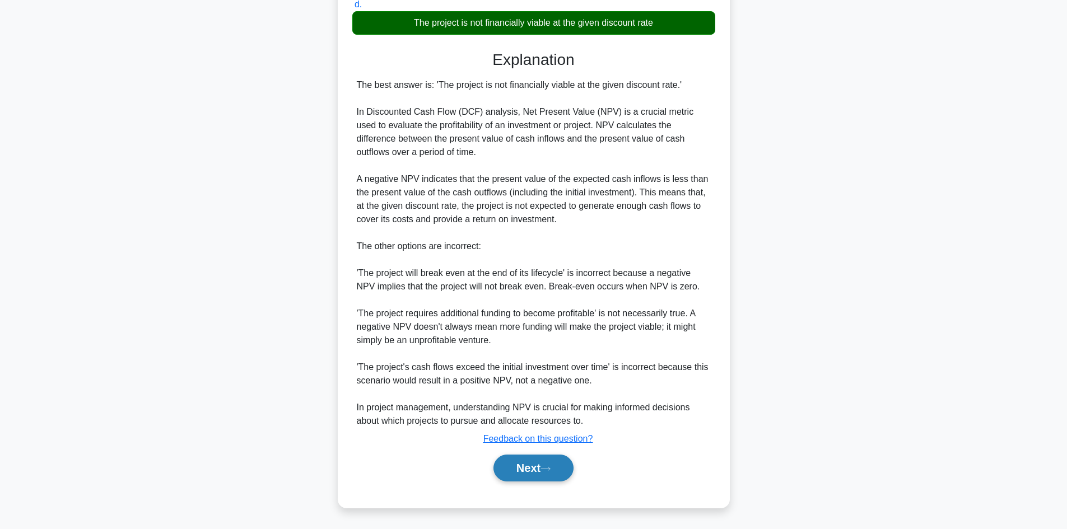
click at [524, 471] on button "Next" at bounding box center [534, 468] width 80 height 27
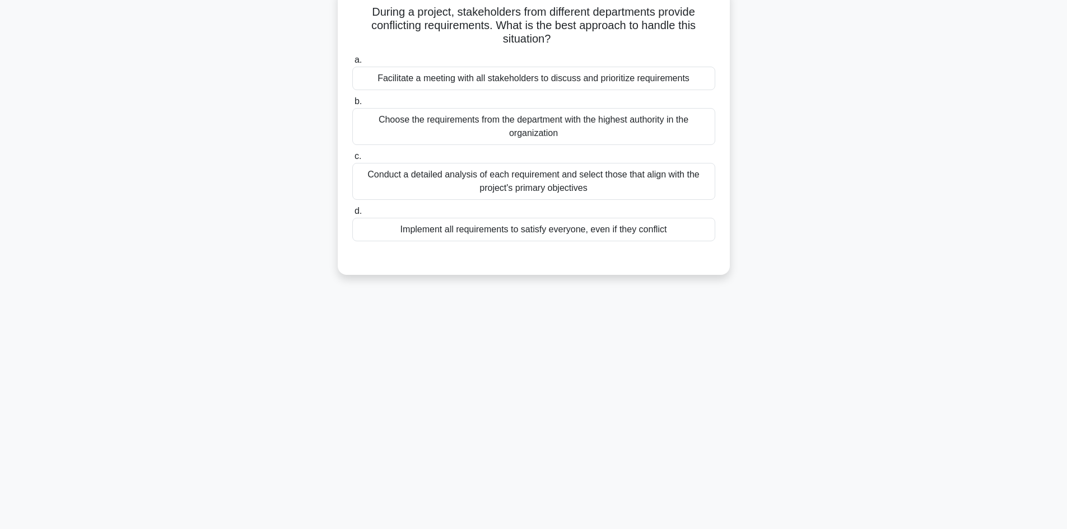
scroll to position [0, 0]
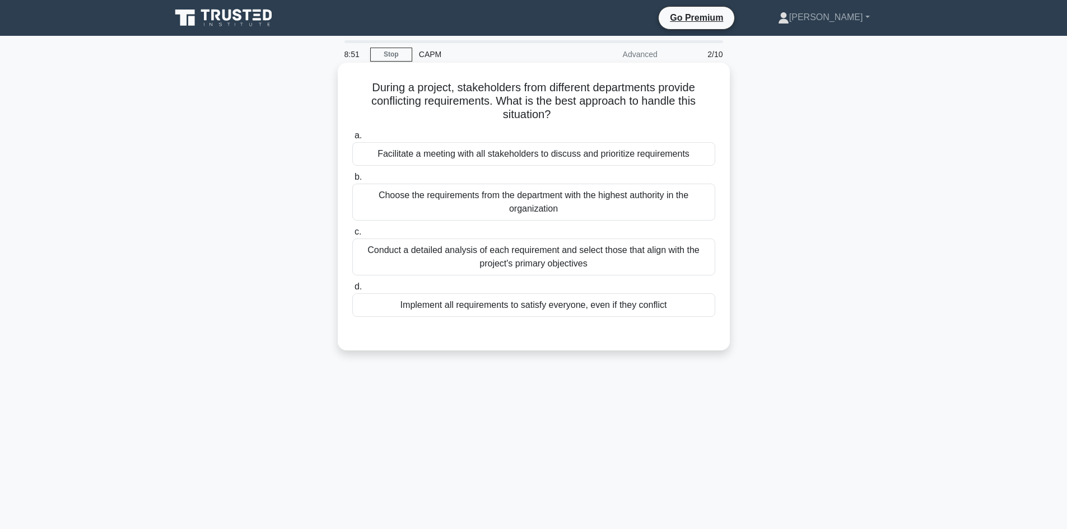
click at [633, 154] on div "Facilitate a meeting with all stakeholders to discuss and prioritize requiremen…" at bounding box center [533, 154] width 363 height 24
click at [352, 140] on input "a. Facilitate a meeting with all stakeholders to discuss and prioritize require…" at bounding box center [352, 135] width 0 height 7
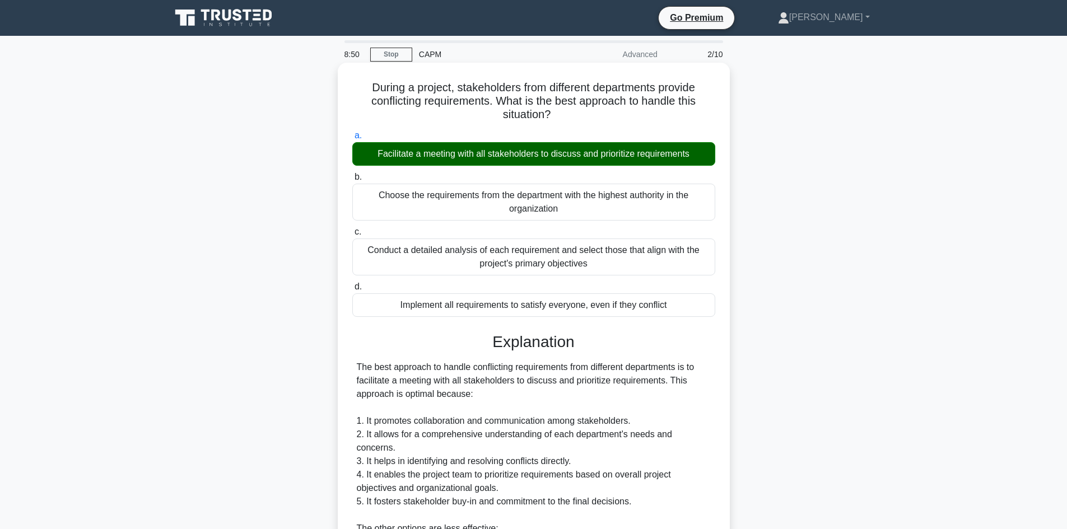
scroll to position [224, 0]
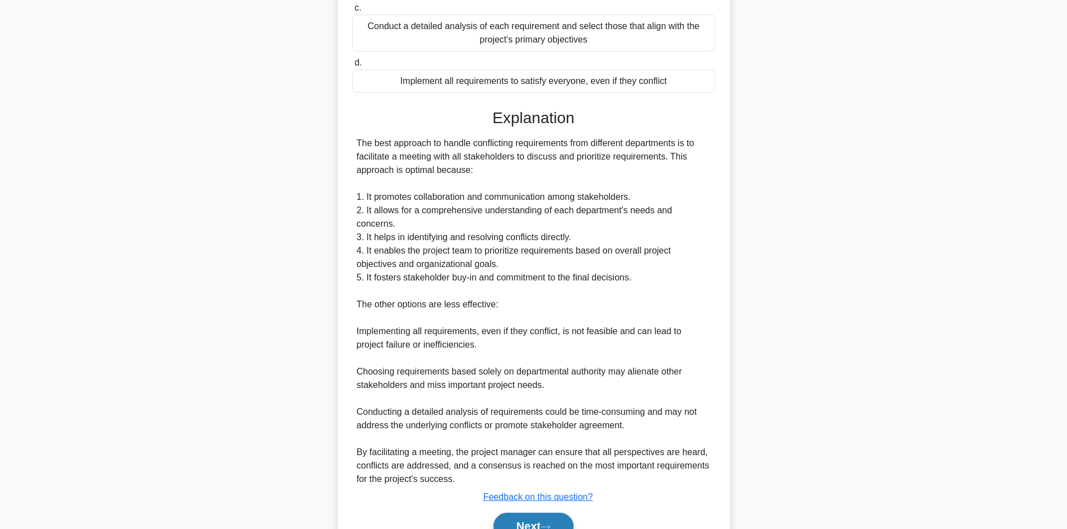
click at [529, 513] on button "Next" at bounding box center [534, 526] width 80 height 27
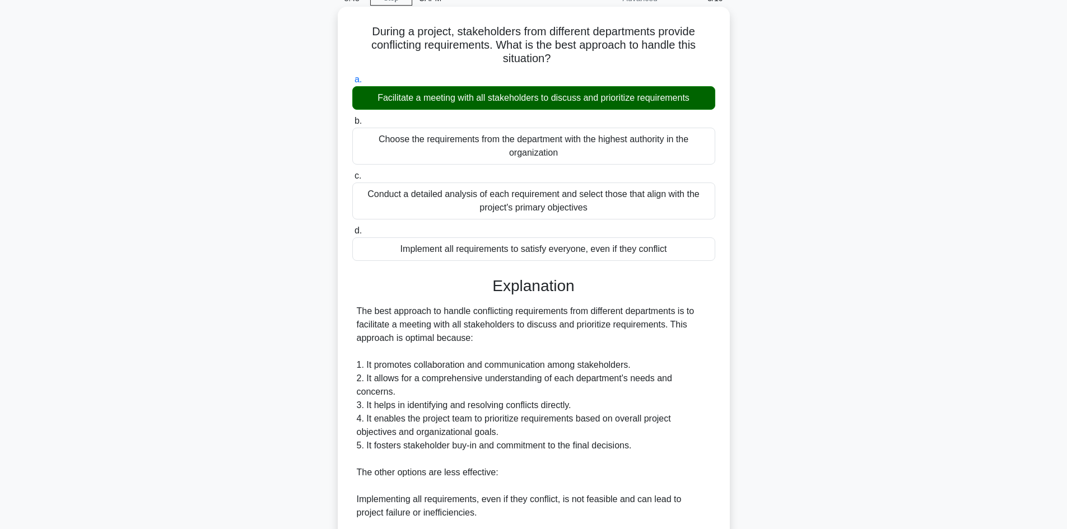
scroll to position [0, 0]
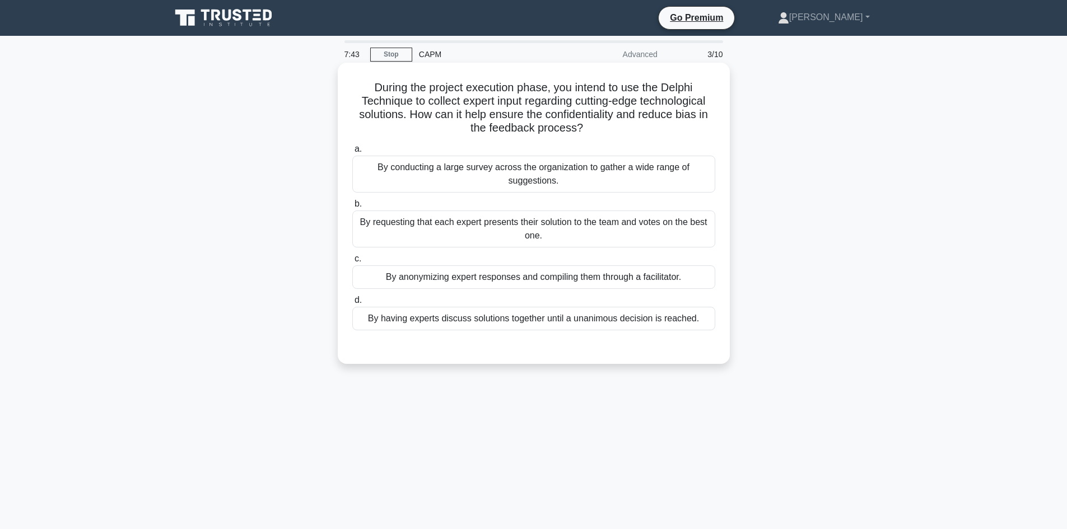
click at [556, 285] on div "By anonymizing expert responses and compiling them through a facilitator." at bounding box center [533, 278] width 363 height 24
click at [352, 263] on input "c. By anonymizing expert responses and compiling them through a facilitator." at bounding box center [352, 259] width 0 height 7
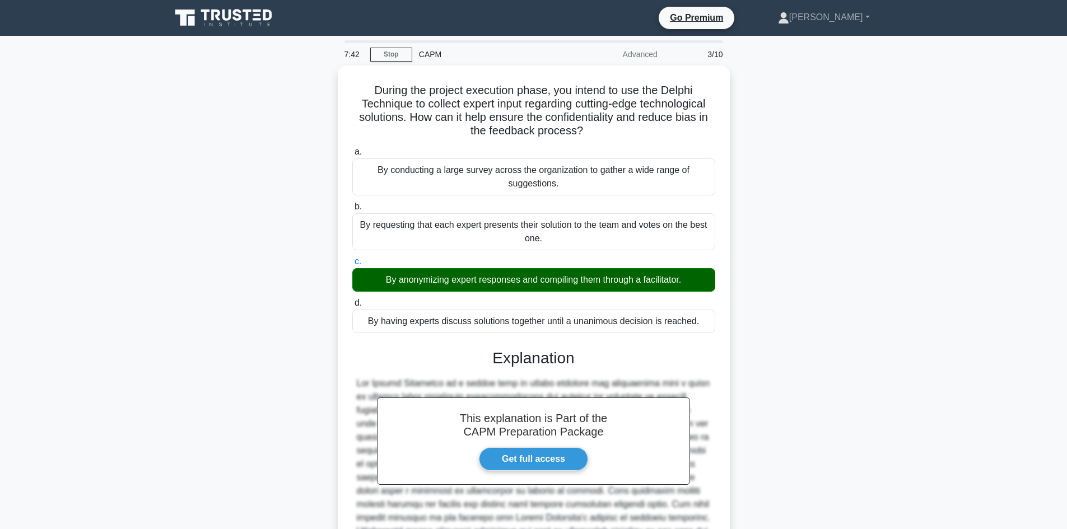
scroll to position [175, 0]
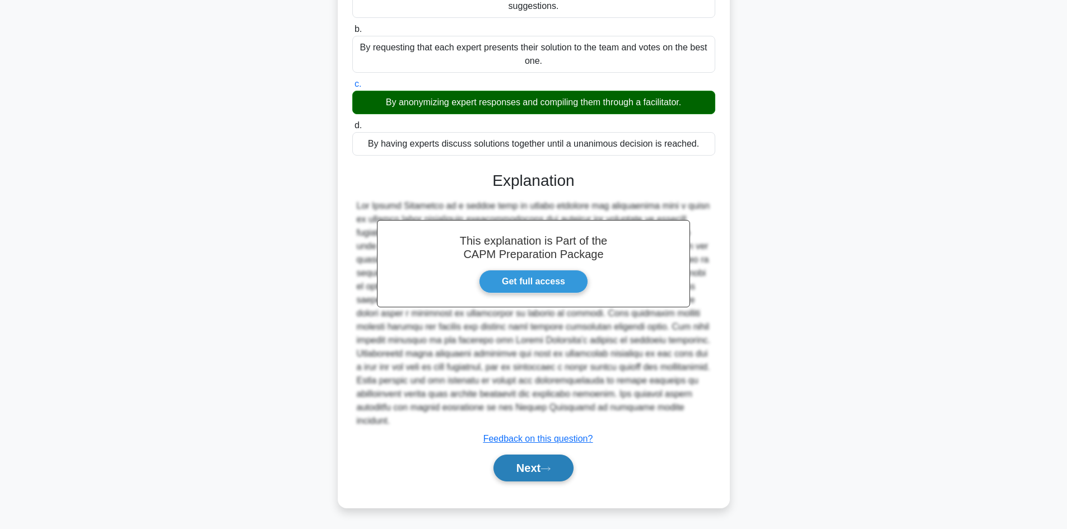
click at [527, 468] on button "Next" at bounding box center [534, 468] width 80 height 27
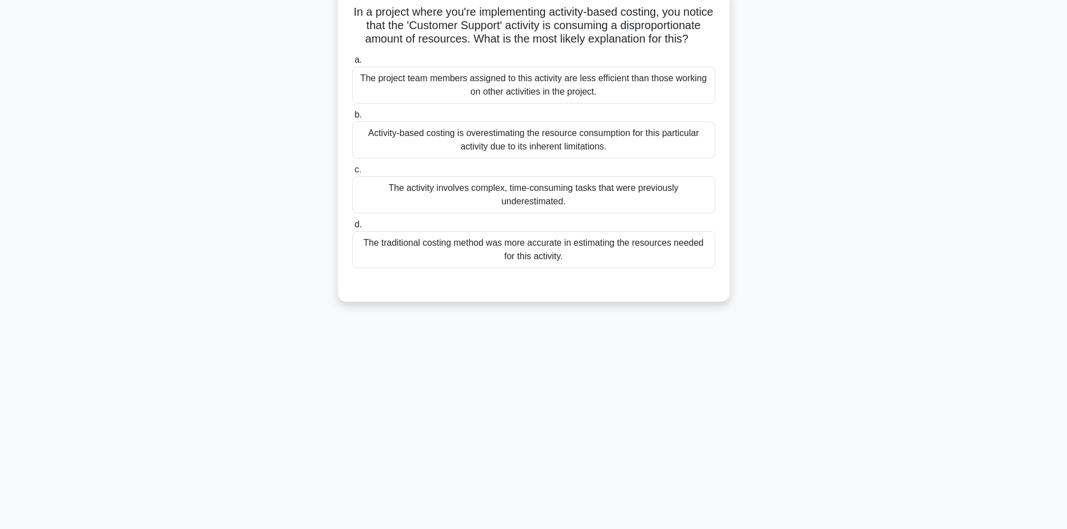
scroll to position [20, 0]
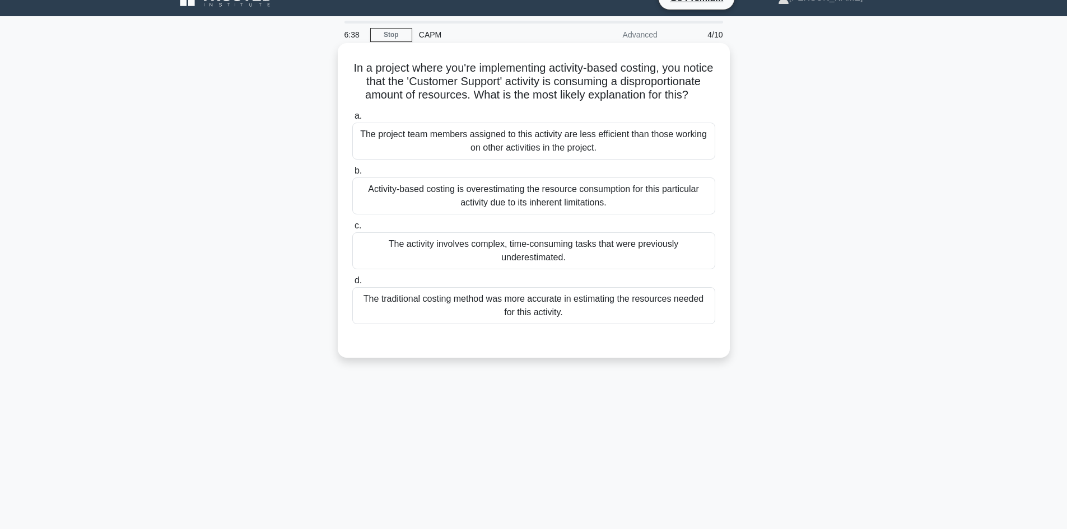
click at [625, 270] on div "The activity involves complex, time-consuming tasks that were previously undere…" at bounding box center [533, 251] width 363 height 37
click at [352, 230] on input "c. The activity involves complex, time-consuming tasks that were previously und…" at bounding box center [352, 225] width 0 height 7
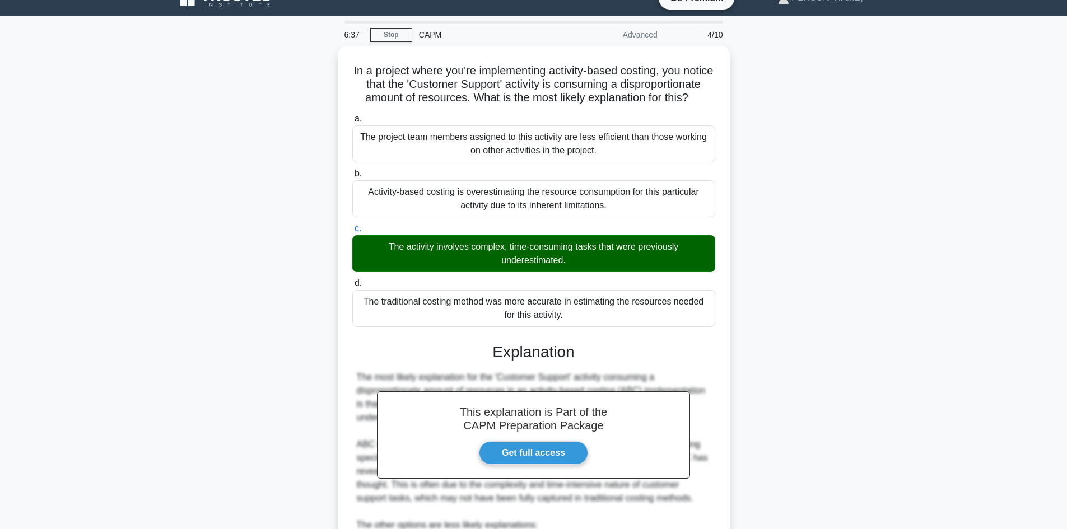
scroll to position [300, 0]
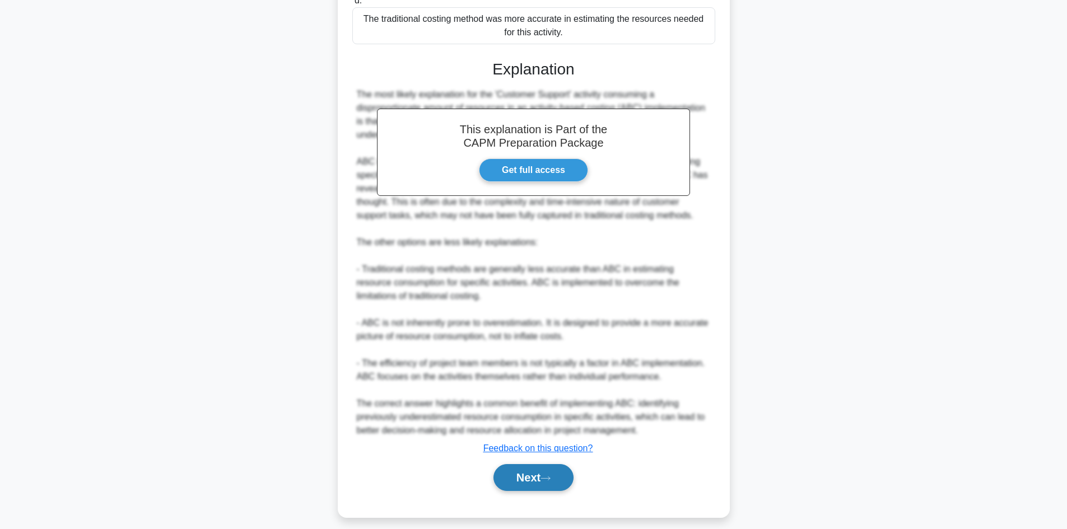
click at [526, 491] on button "Next" at bounding box center [534, 477] width 80 height 27
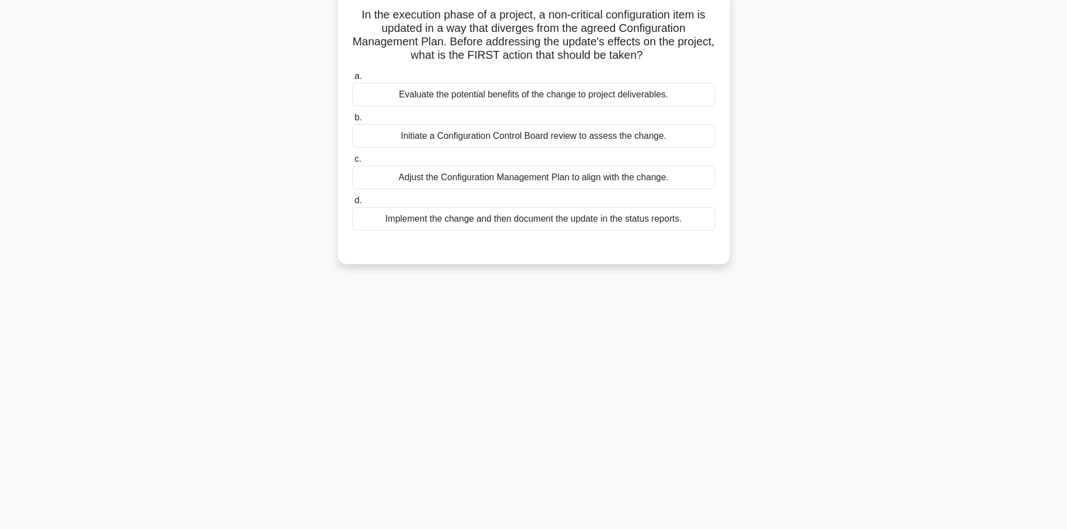
scroll to position [0, 0]
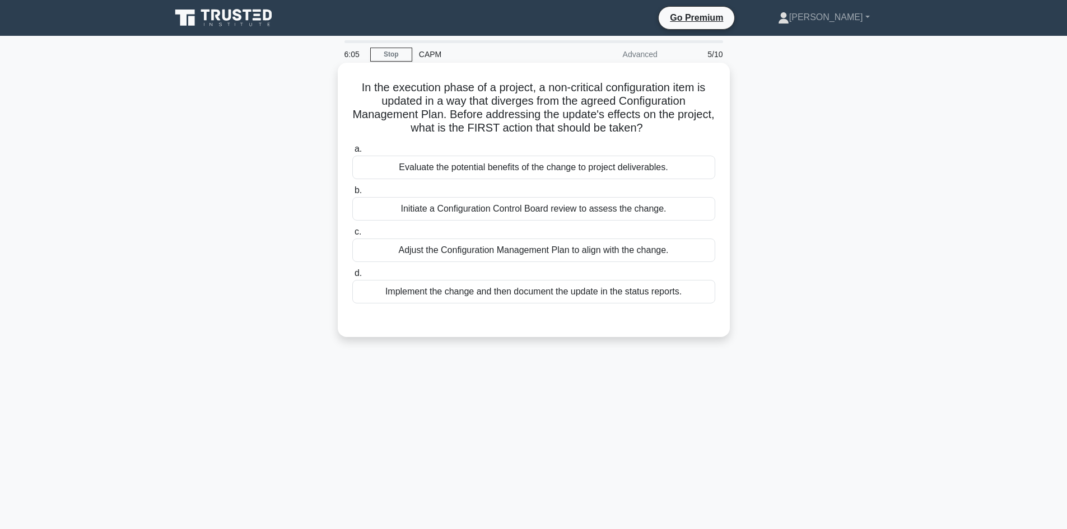
click at [585, 166] on div "Evaluate the potential benefits of the change to project deliverables." at bounding box center [533, 168] width 363 height 24
click at [352, 153] on input "a. Evaluate the potential benefits of the change to project deliverables." at bounding box center [352, 149] width 0 height 7
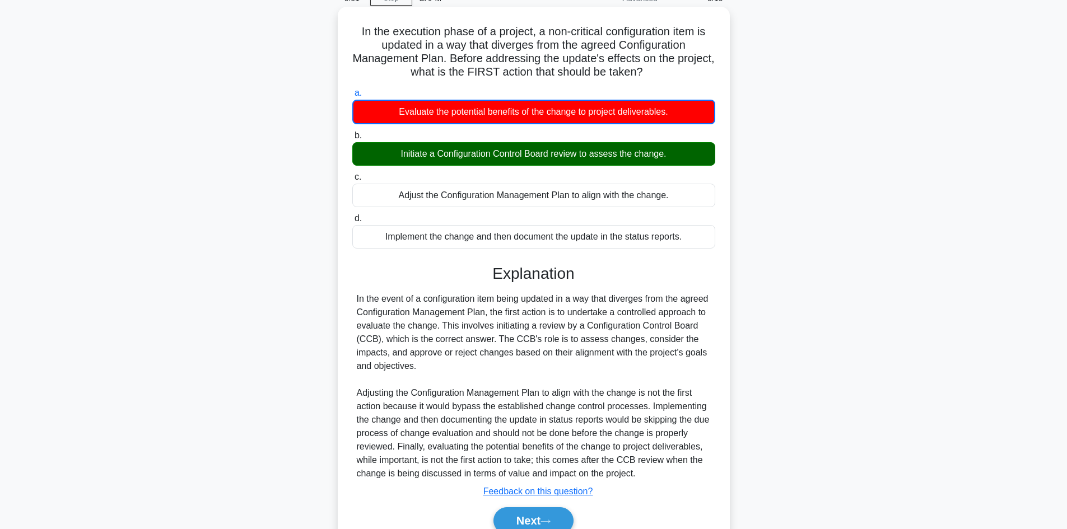
scroll to position [109, 0]
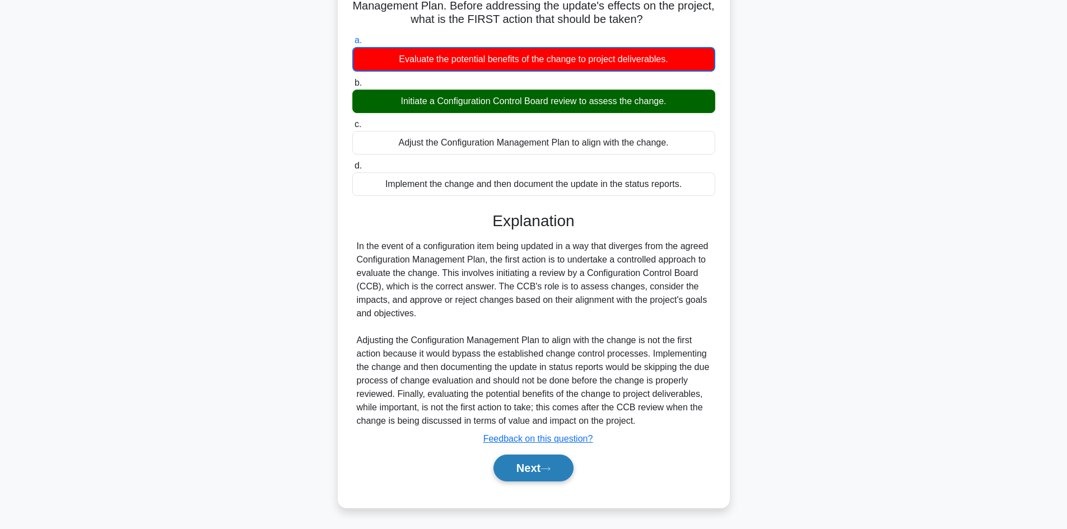
click at [527, 471] on button "Next" at bounding box center [534, 468] width 80 height 27
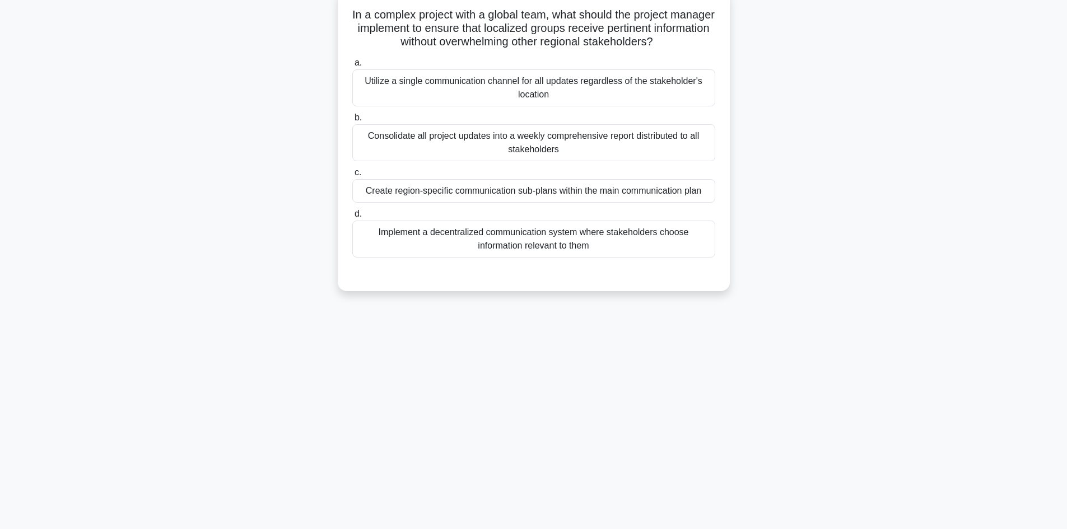
scroll to position [20, 0]
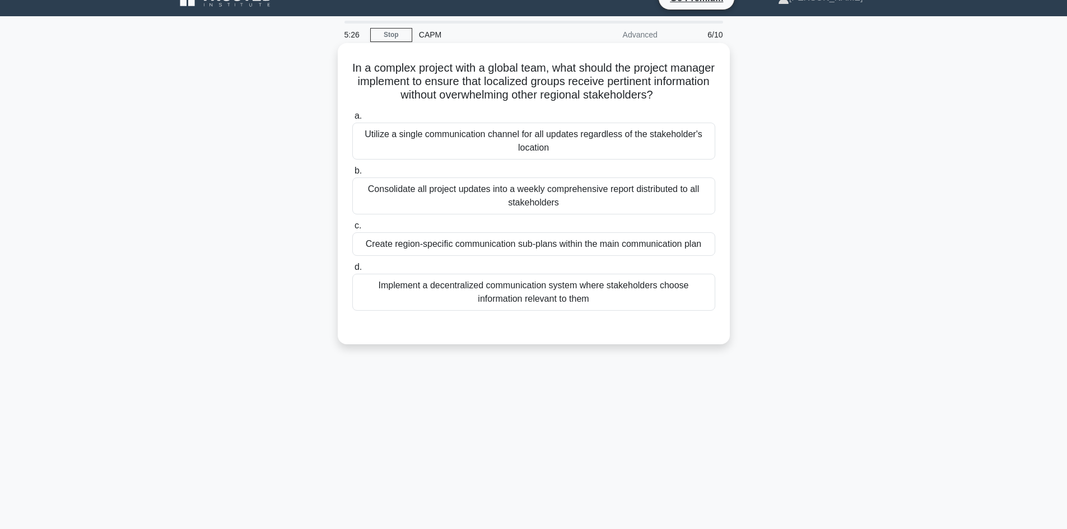
click at [586, 248] on div "Create region-specific communication sub-plans within the main communication pl…" at bounding box center [533, 245] width 363 height 24
click at [352, 230] on input "c. Create region-specific communication sub-plans within the main communication…" at bounding box center [352, 225] width 0 height 7
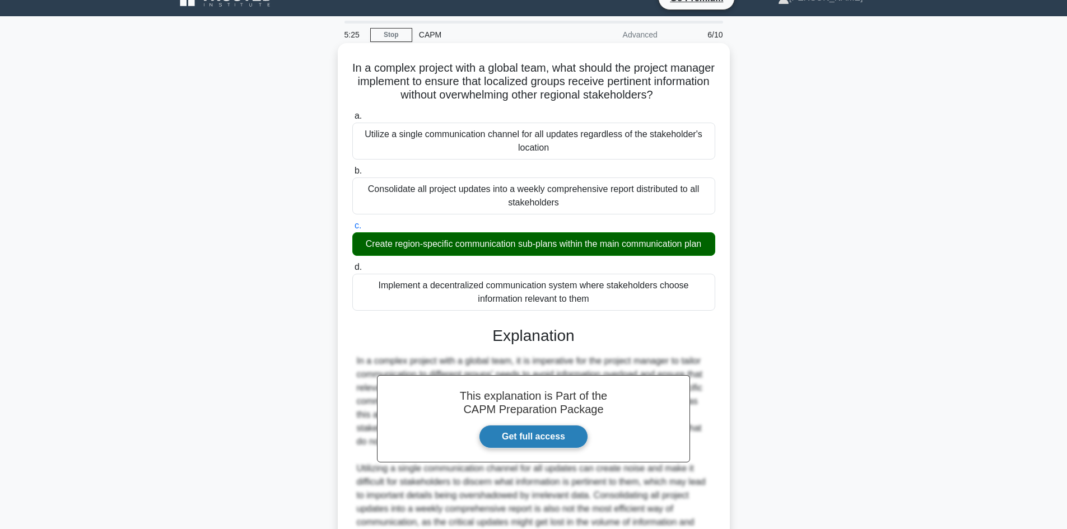
scroll to position [189, 0]
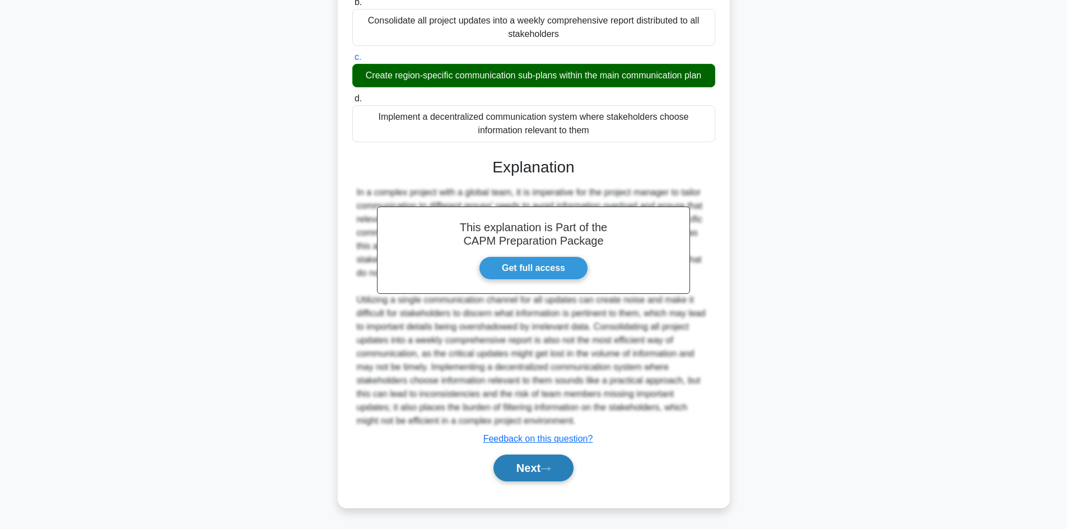
click at [522, 466] on button "Next" at bounding box center [534, 468] width 80 height 27
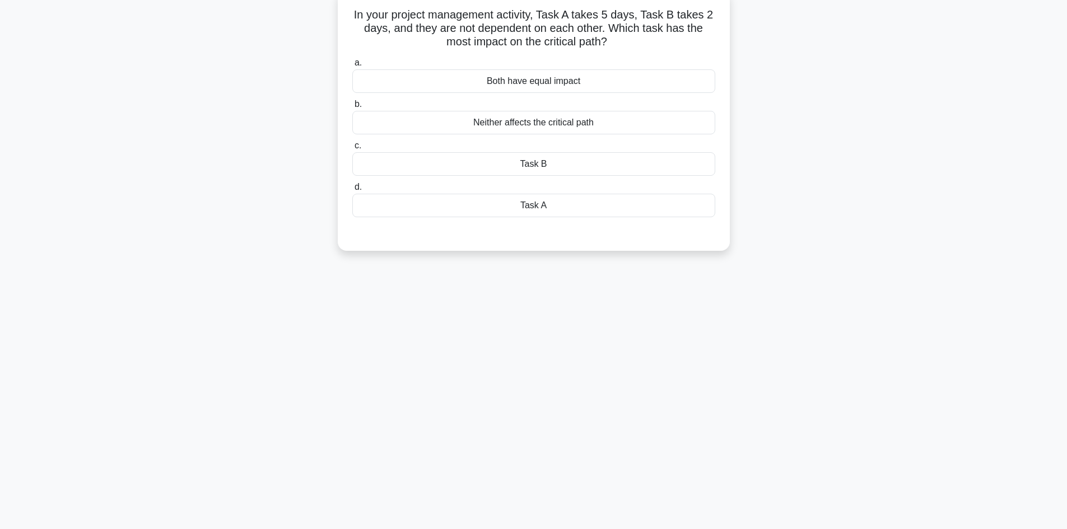
scroll to position [0, 0]
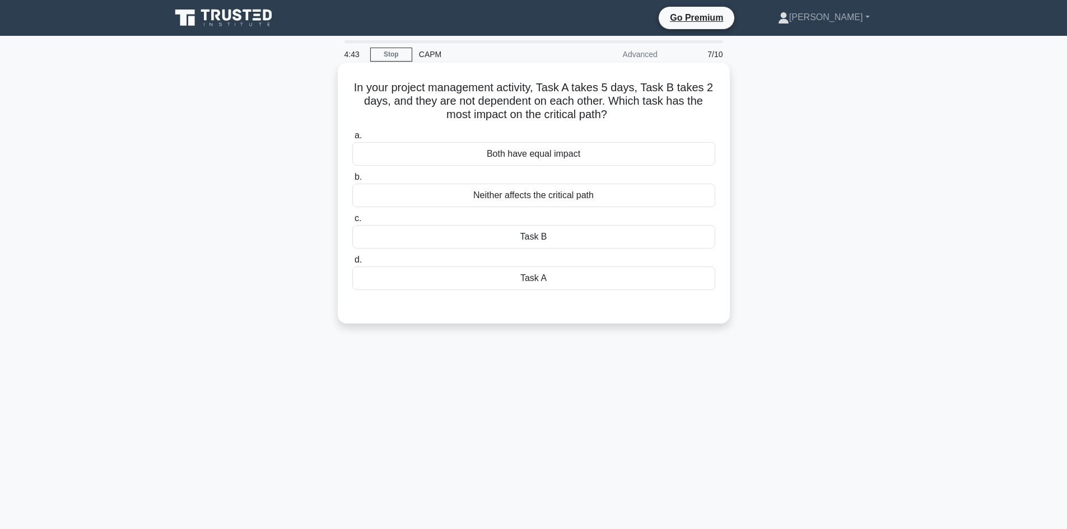
click at [501, 197] on div "Neither affects the critical path" at bounding box center [533, 196] width 363 height 24
click at [352, 181] on input "b. Neither affects the critical path" at bounding box center [352, 177] width 0 height 7
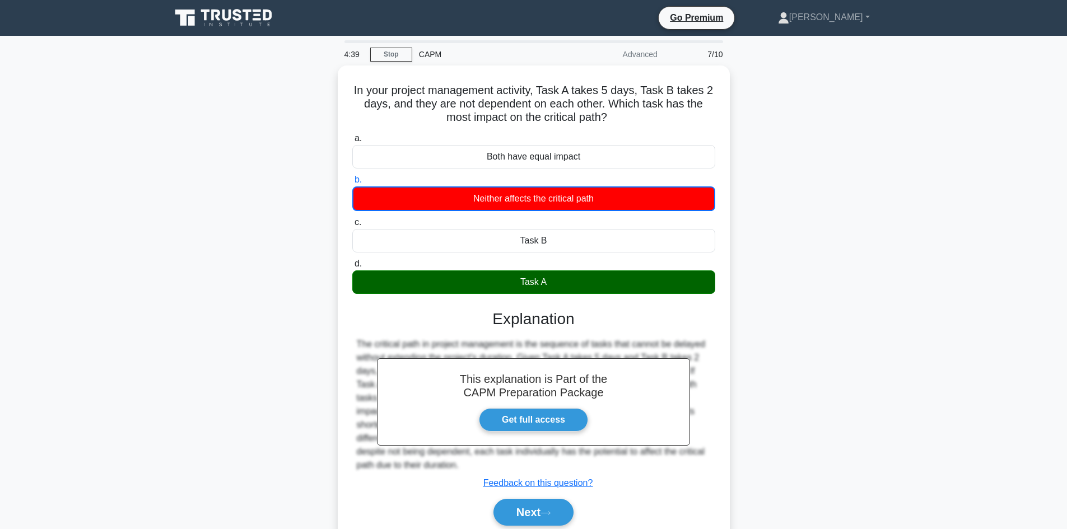
scroll to position [76, 0]
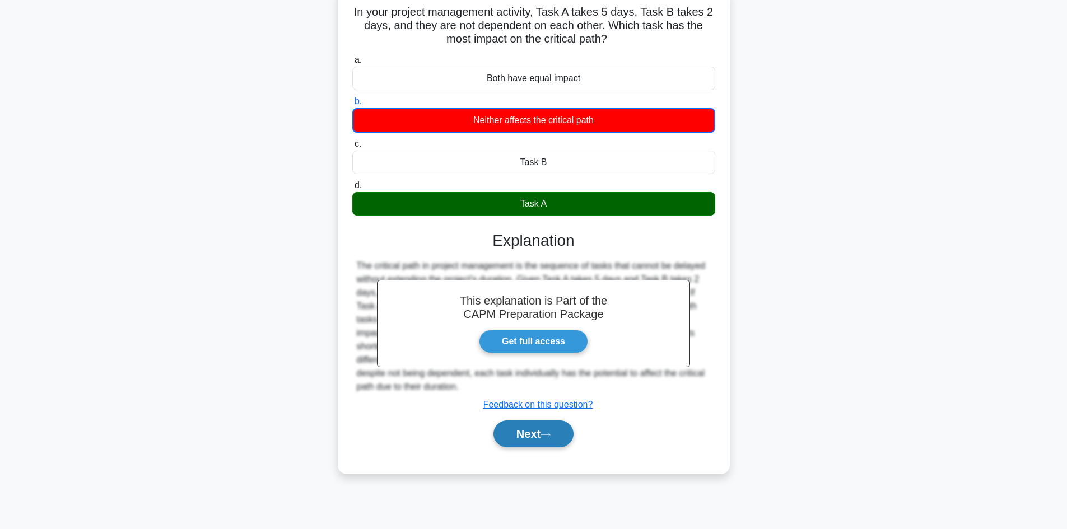
click at [540, 431] on button "Next" at bounding box center [534, 434] width 80 height 27
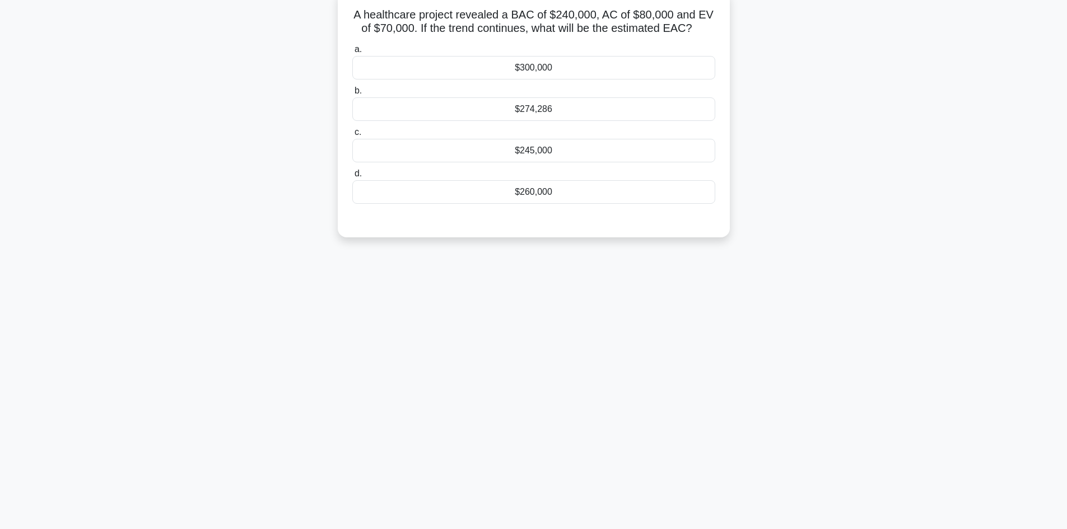
scroll to position [20, 0]
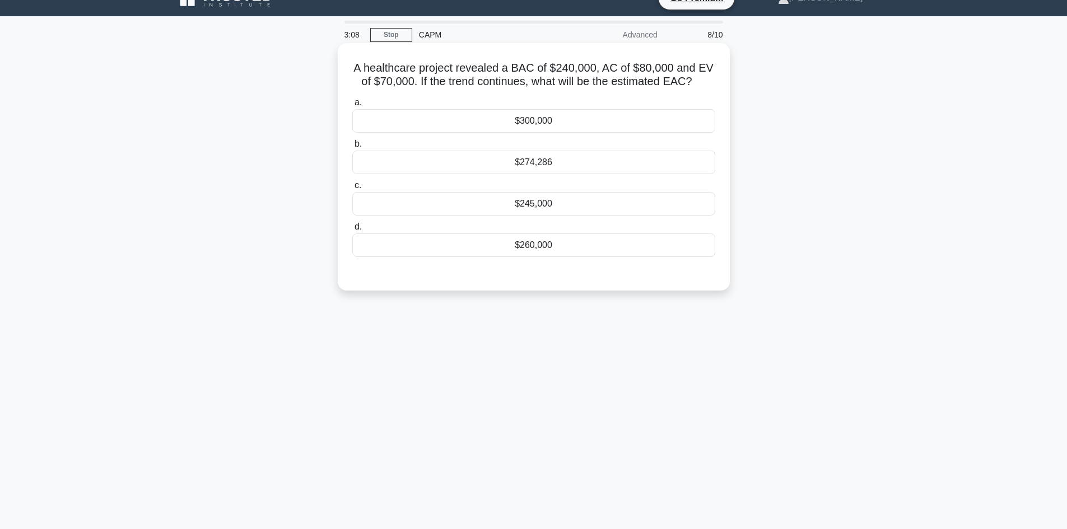
click at [597, 164] on div "$274,286" at bounding box center [533, 163] width 363 height 24
click at [352, 148] on input "b. $274,286" at bounding box center [352, 144] width 0 height 7
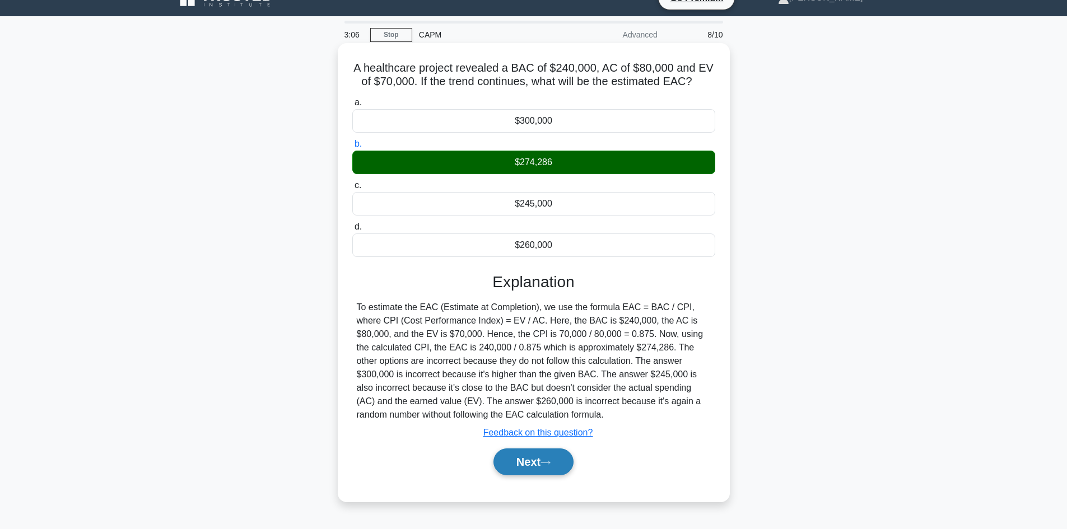
click at [495, 466] on button "Next" at bounding box center [534, 462] width 80 height 27
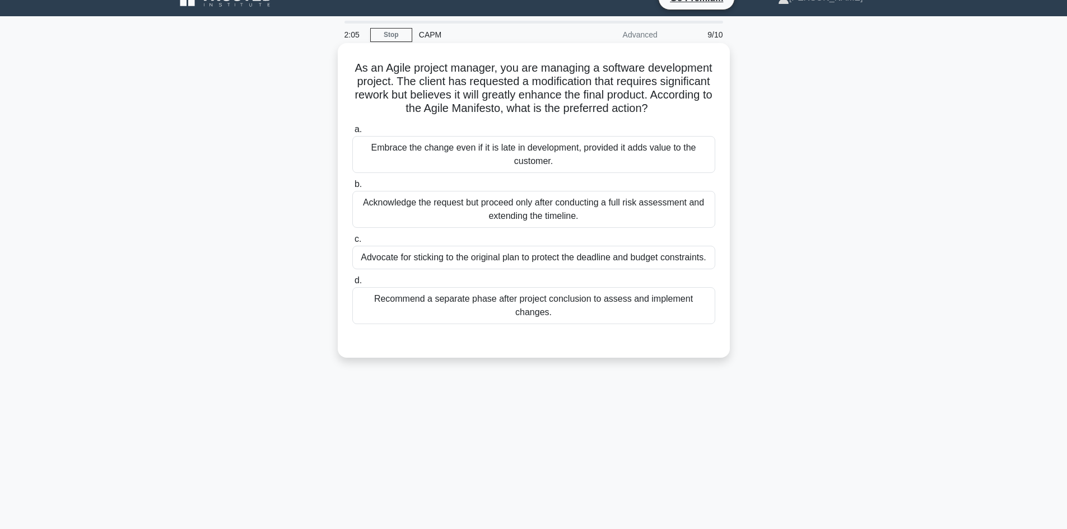
click at [572, 172] on div "Embrace the change even if it is late in development, provided it adds value to…" at bounding box center [533, 154] width 363 height 37
click at [352, 133] on input "a. Embrace the change even if it is late in development, provided it adds value…" at bounding box center [352, 129] width 0 height 7
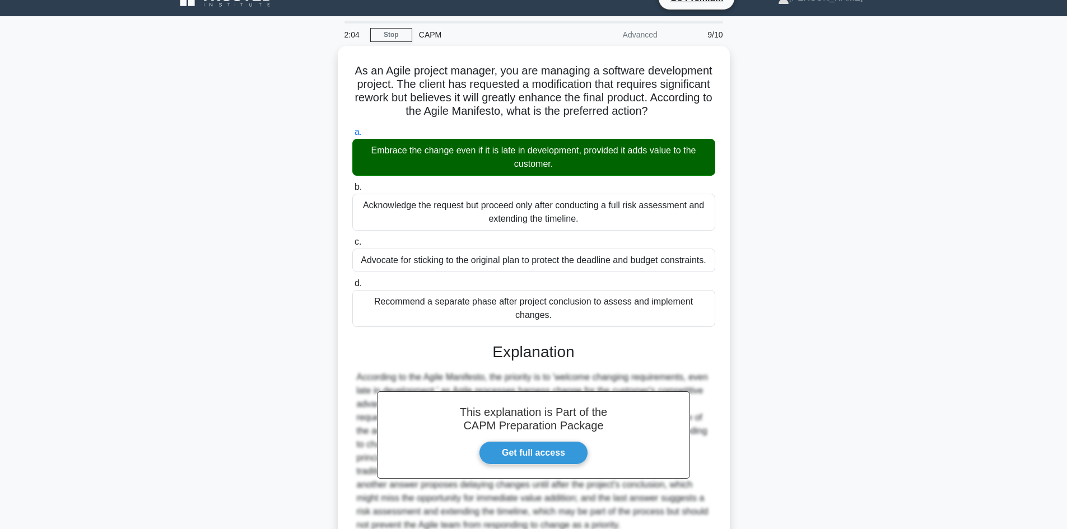
scroll to position [122, 0]
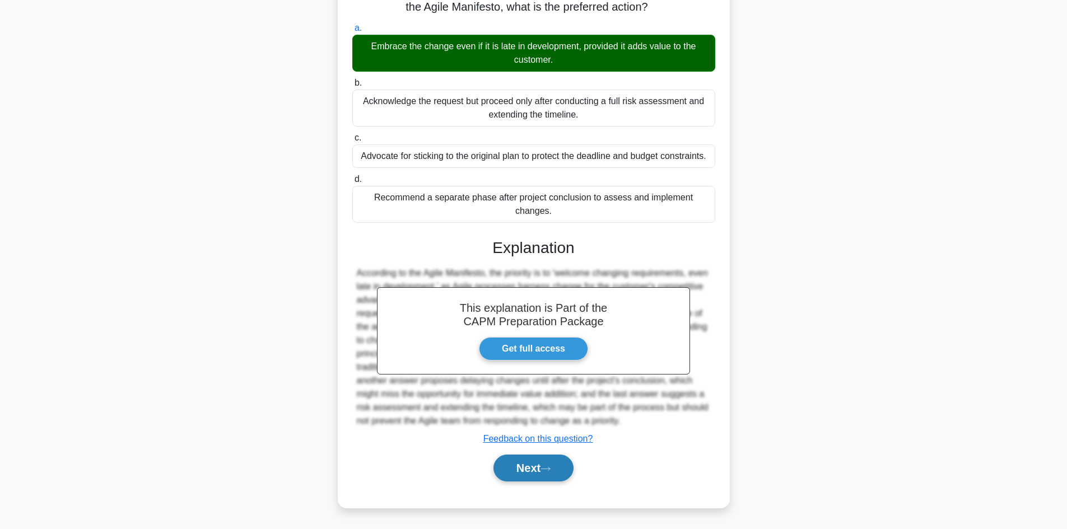
click at [533, 468] on button "Next" at bounding box center [534, 468] width 80 height 27
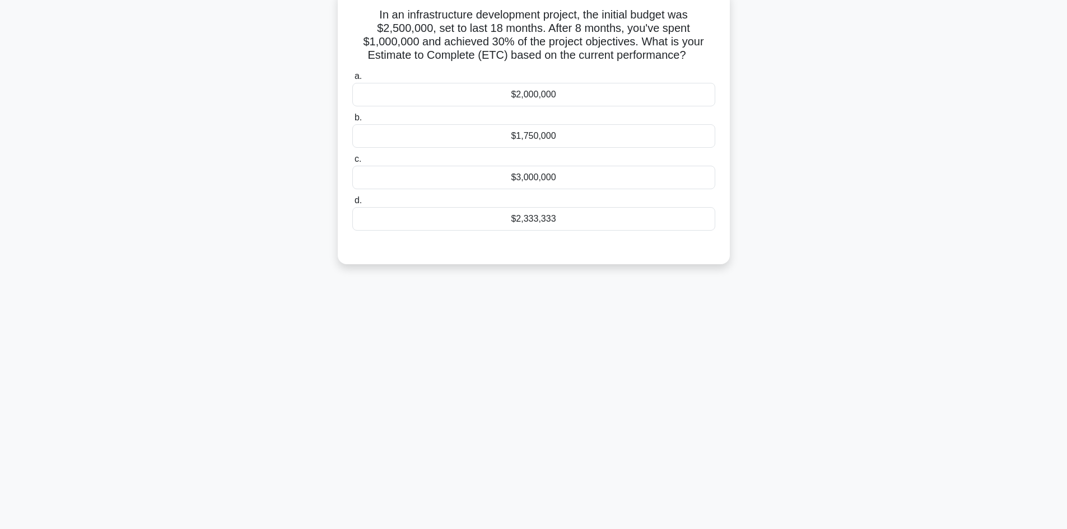
scroll to position [0, 0]
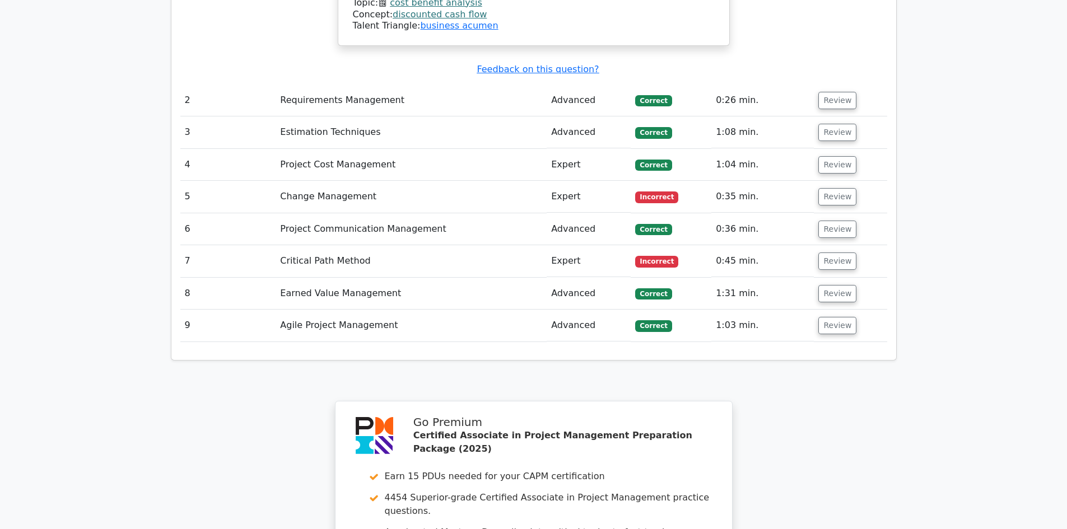
scroll to position [1599, 0]
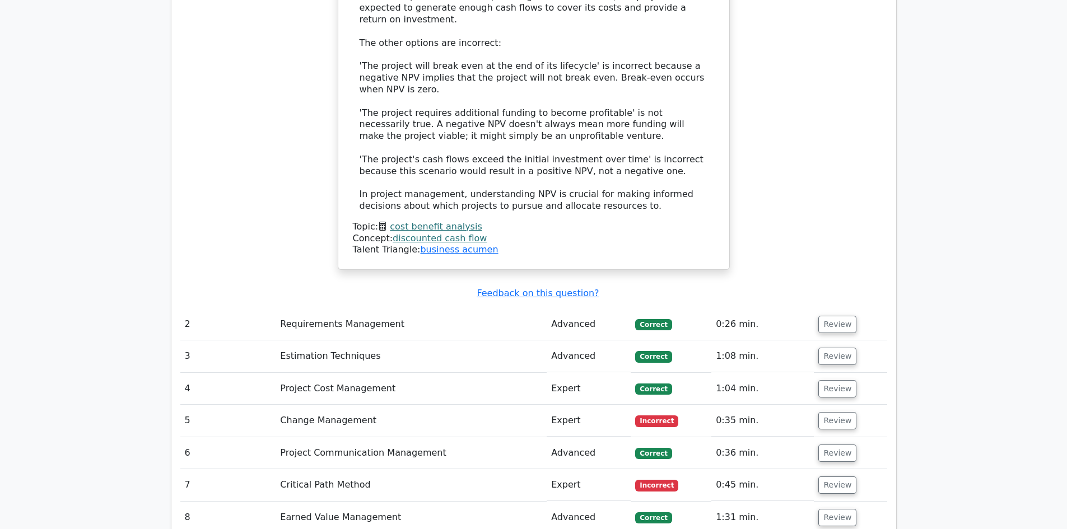
scroll to position [1487, 0]
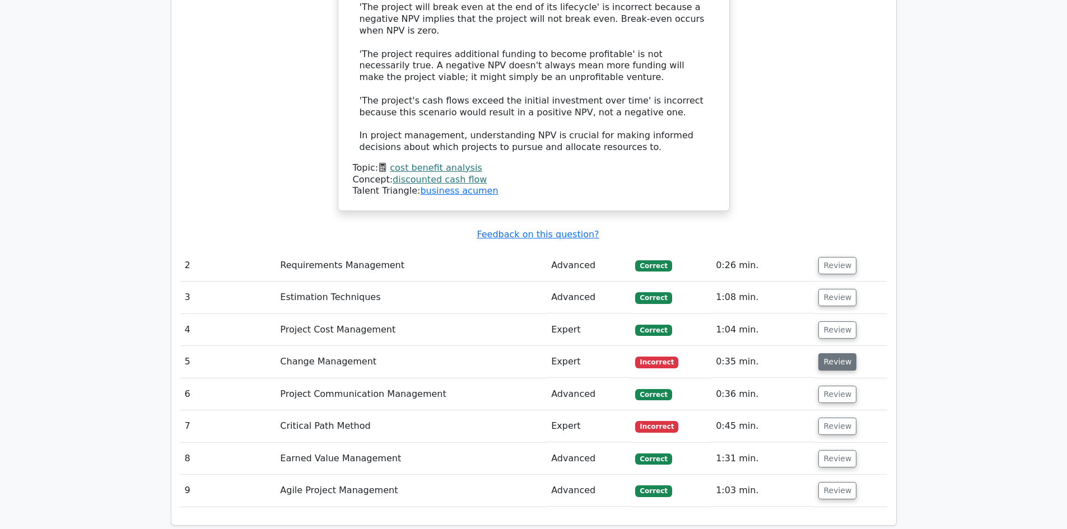
click at [842, 354] on button "Review" at bounding box center [838, 362] width 38 height 17
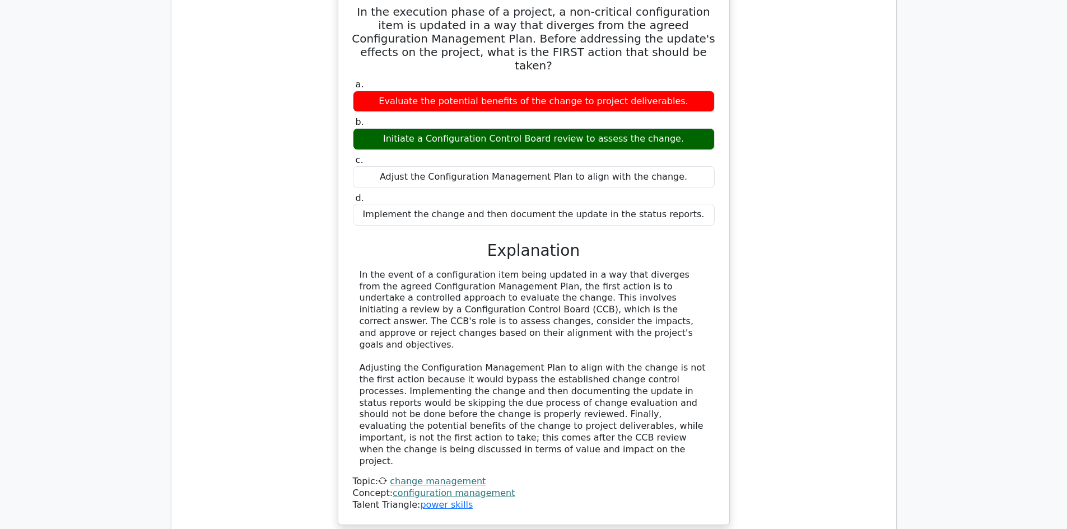
scroll to position [2047, 0]
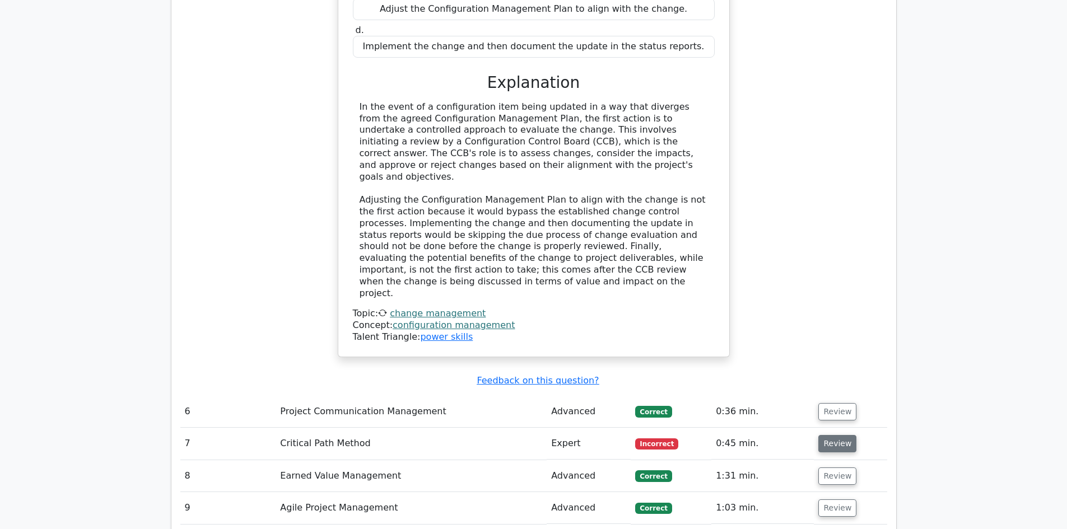
click at [821, 435] on button "Review" at bounding box center [838, 443] width 38 height 17
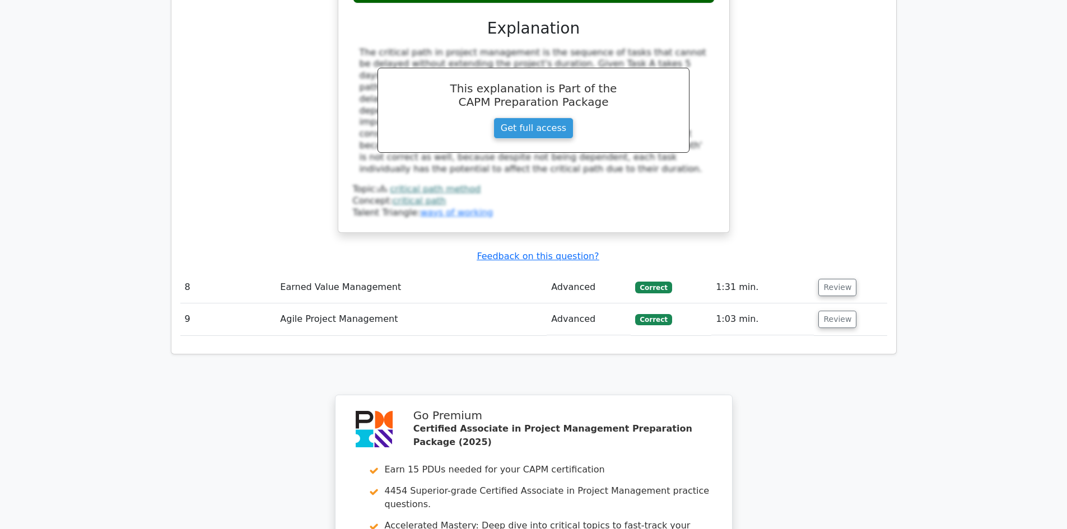
scroll to position [2934, 0]
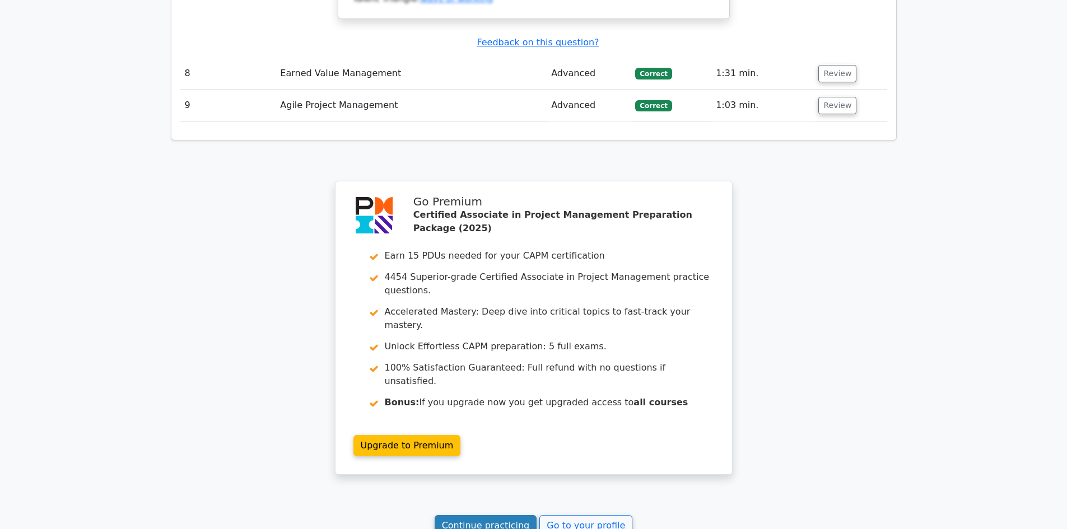
click at [501, 515] on link "Continue practicing" at bounding box center [486, 525] width 103 height 21
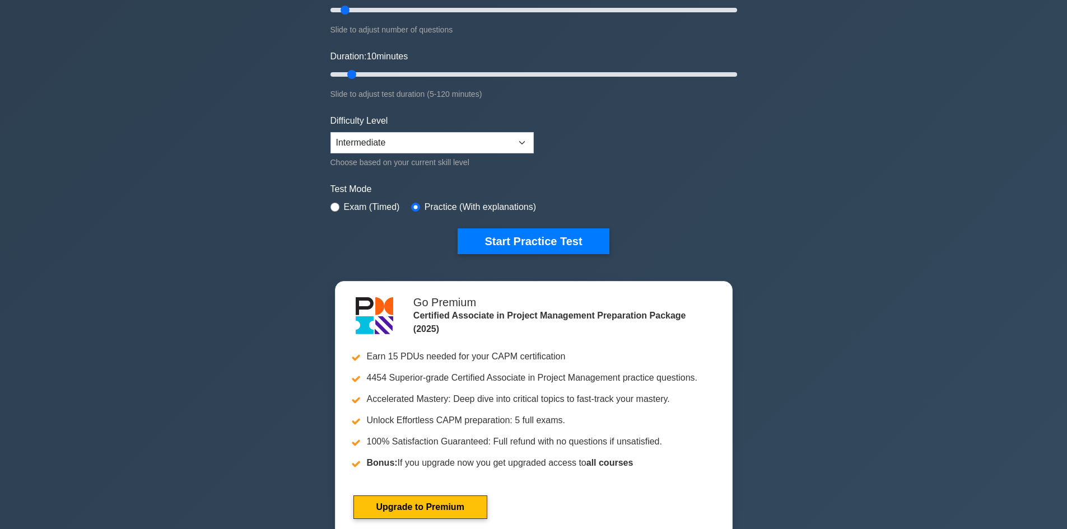
scroll to position [56, 0]
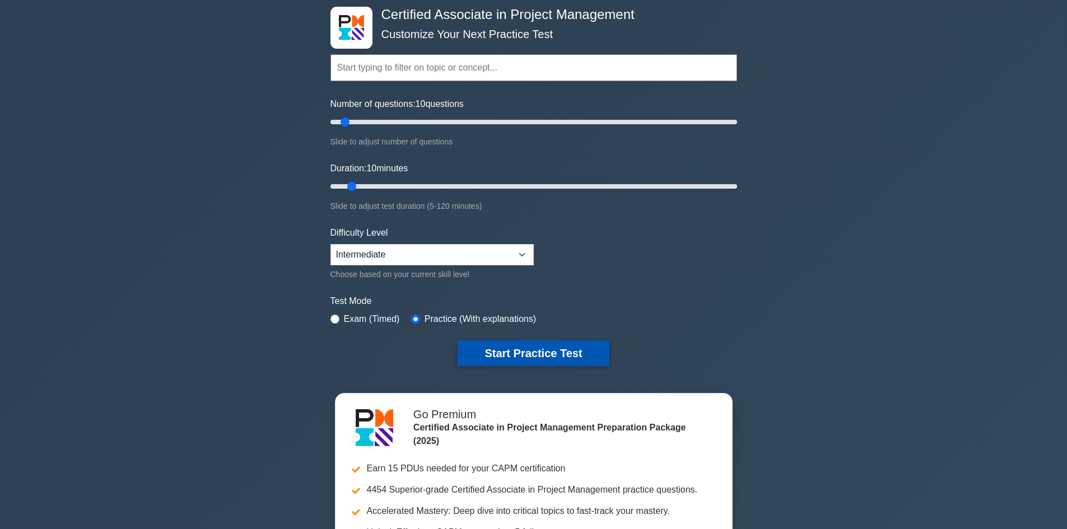
click at [533, 344] on button "Start Practice Test" at bounding box center [533, 354] width 151 height 26
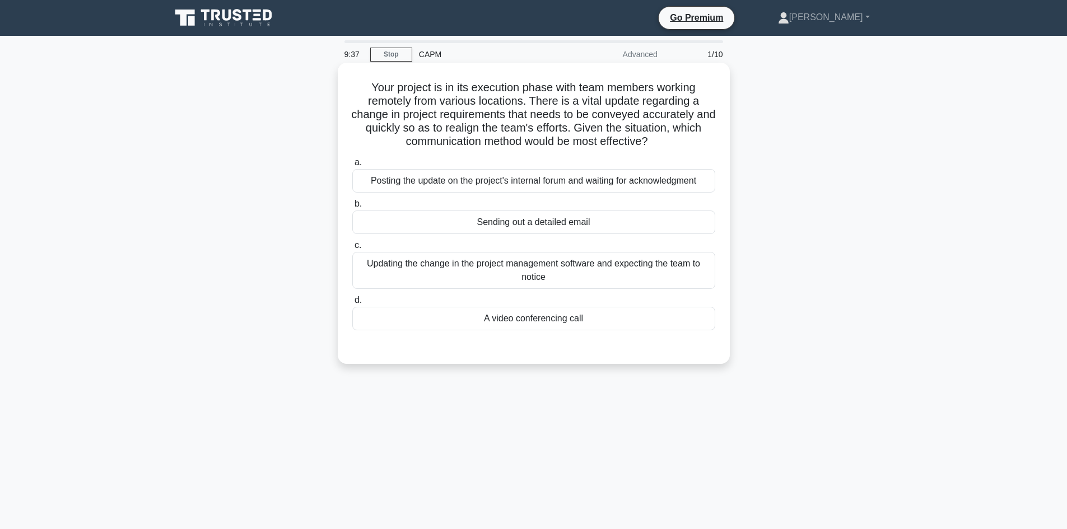
click at [592, 320] on div "A video conferencing call" at bounding box center [533, 319] width 363 height 24
click at [352, 304] on input "d. A video conferencing call" at bounding box center [352, 300] width 0 height 7
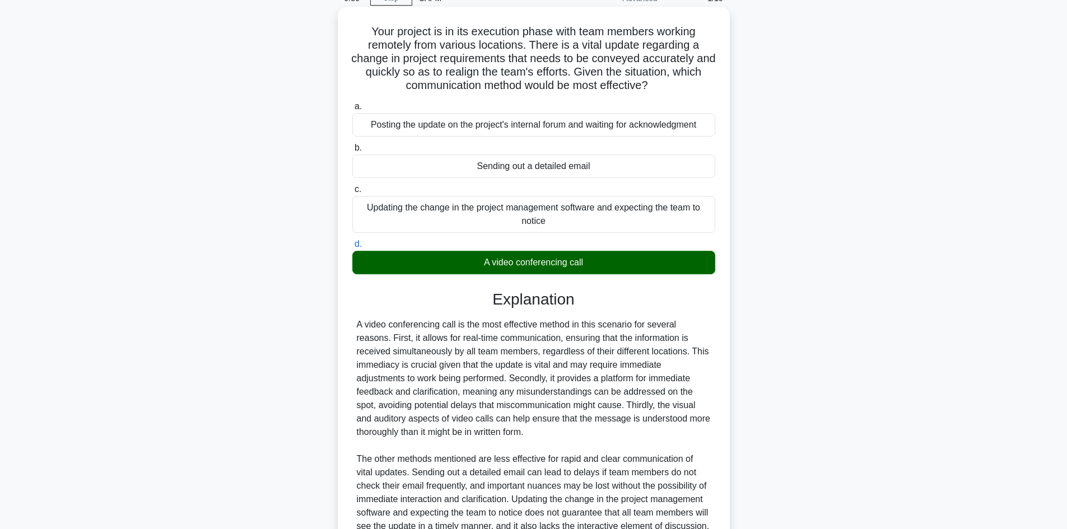
scroll to position [216, 0]
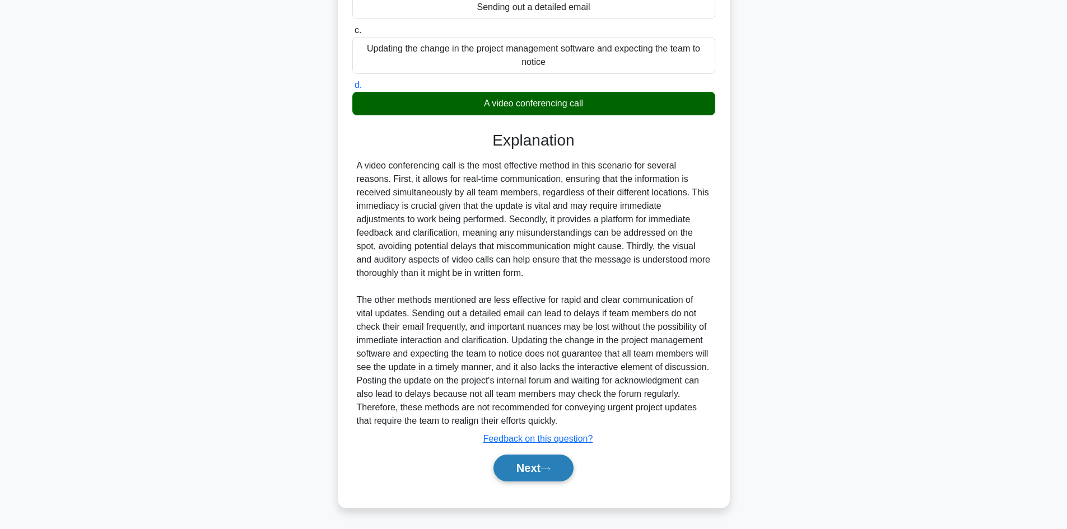
click at [541, 467] on button "Next" at bounding box center [534, 468] width 80 height 27
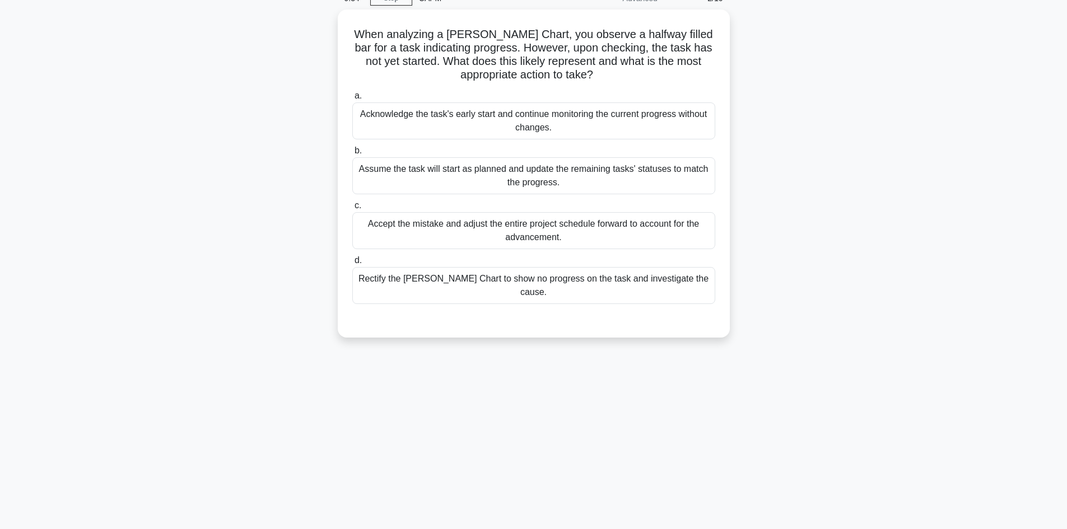
scroll to position [0, 0]
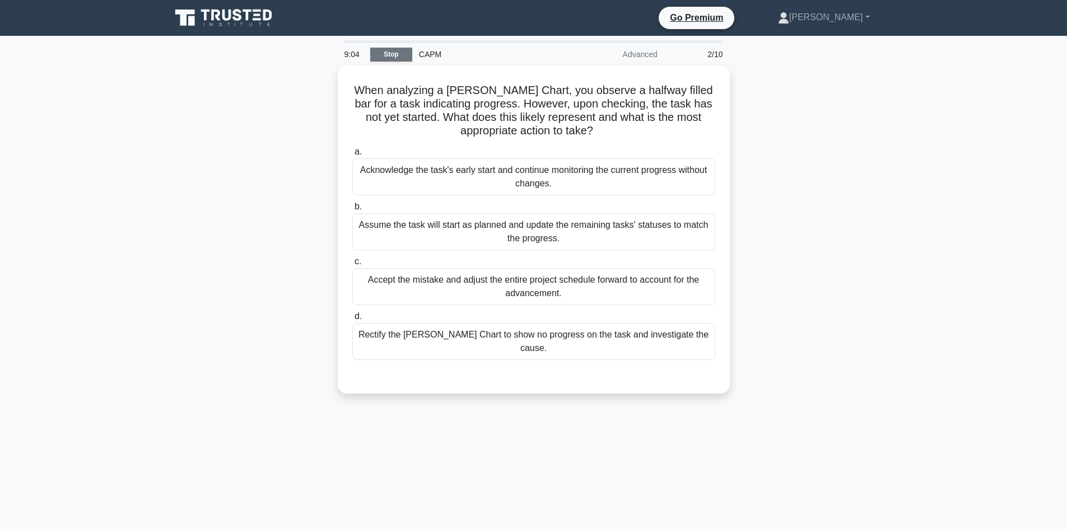
click at [384, 52] on link "Stop" at bounding box center [391, 55] width 42 height 14
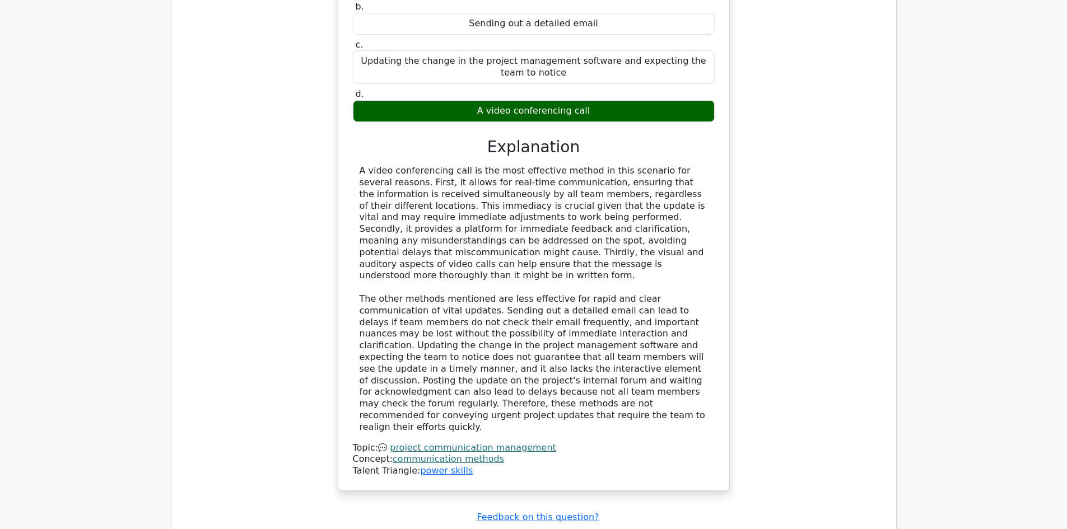
scroll to position [1345, 0]
